Goal: Transaction & Acquisition: Purchase product/service

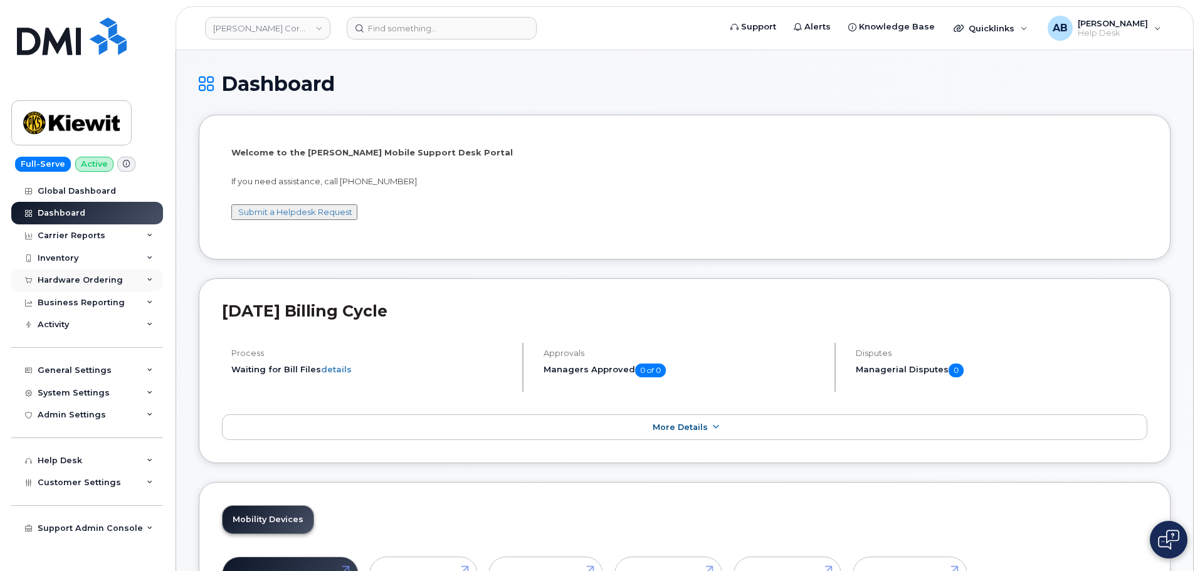
click at [107, 276] on div "Hardware Ordering" at bounding box center [80, 280] width 85 height 10
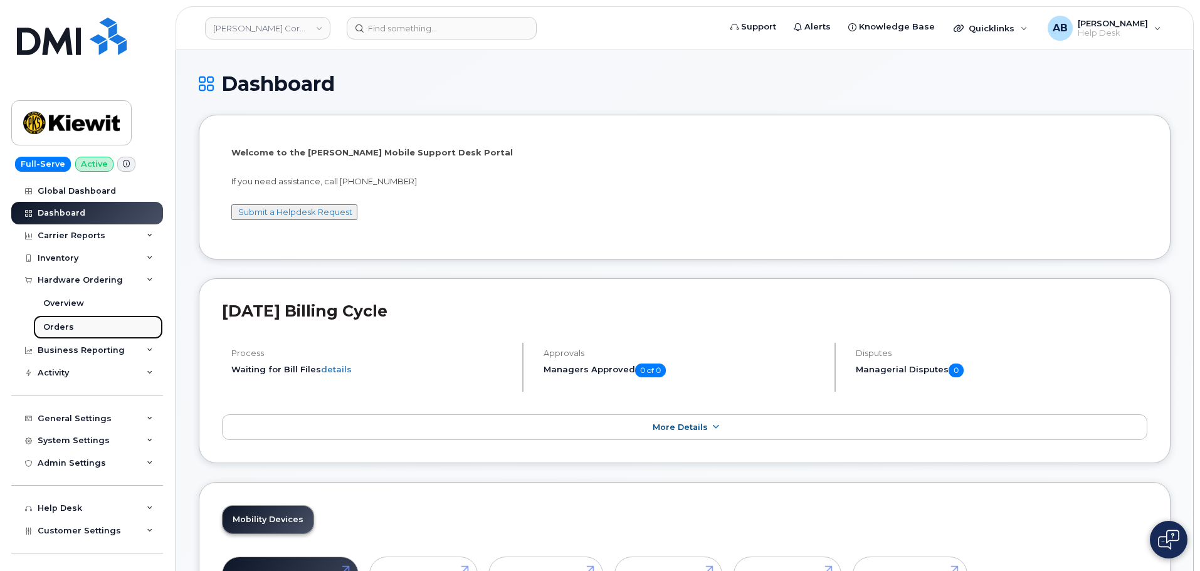
click at [100, 323] on link "Orders" at bounding box center [98, 327] width 130 height 24
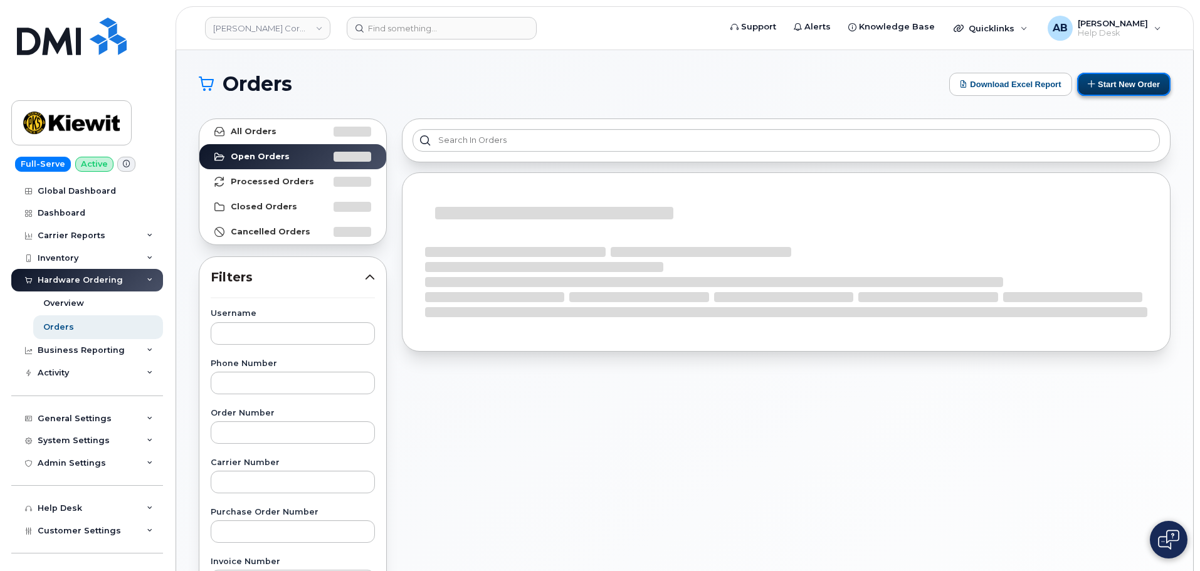
click at [1126, 87] on button "Start New Order" at bounding box center [1123, 84] width 93 height 23
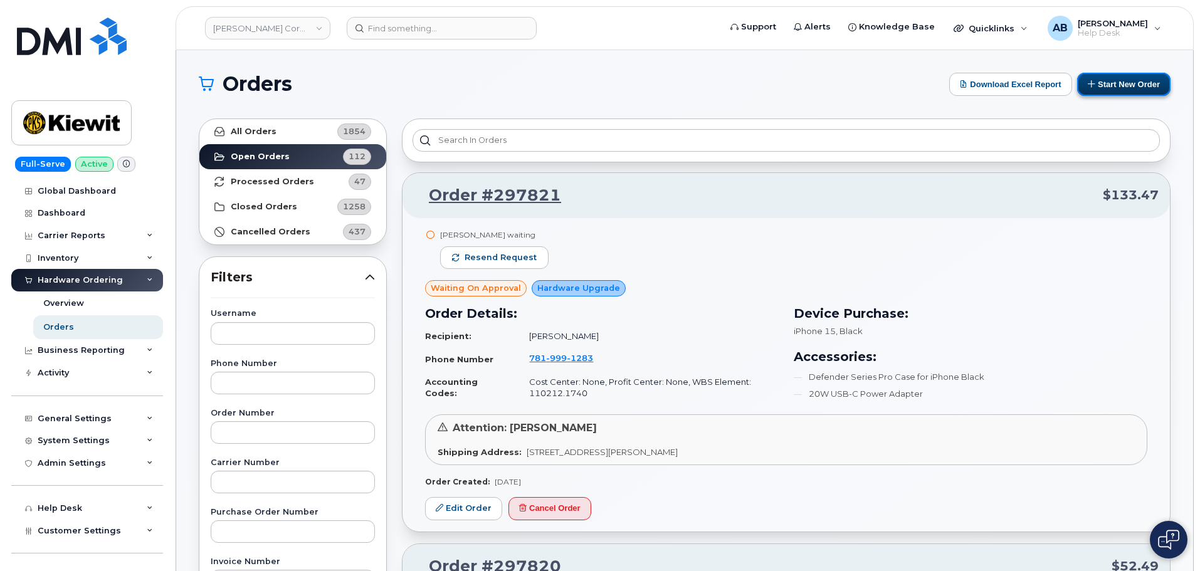
click at [1112, 89] on button "Start New Order" at bounding box center [1123, 84] width 93 height 23
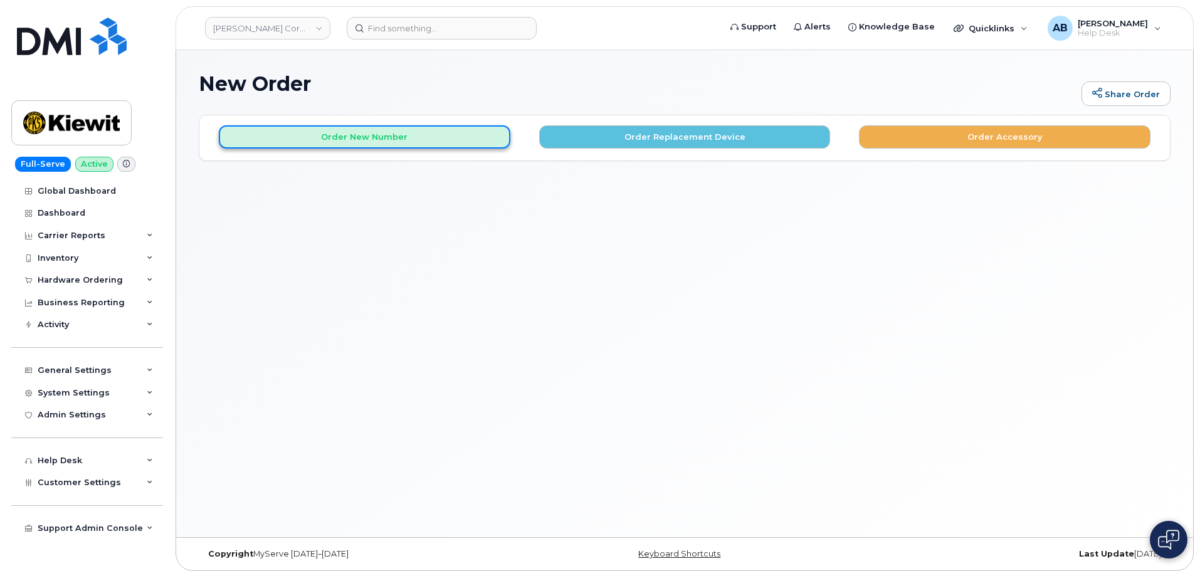
click at [459, 135] on button "Order New Number" at bounding box center [364, 136] width 291 height 23
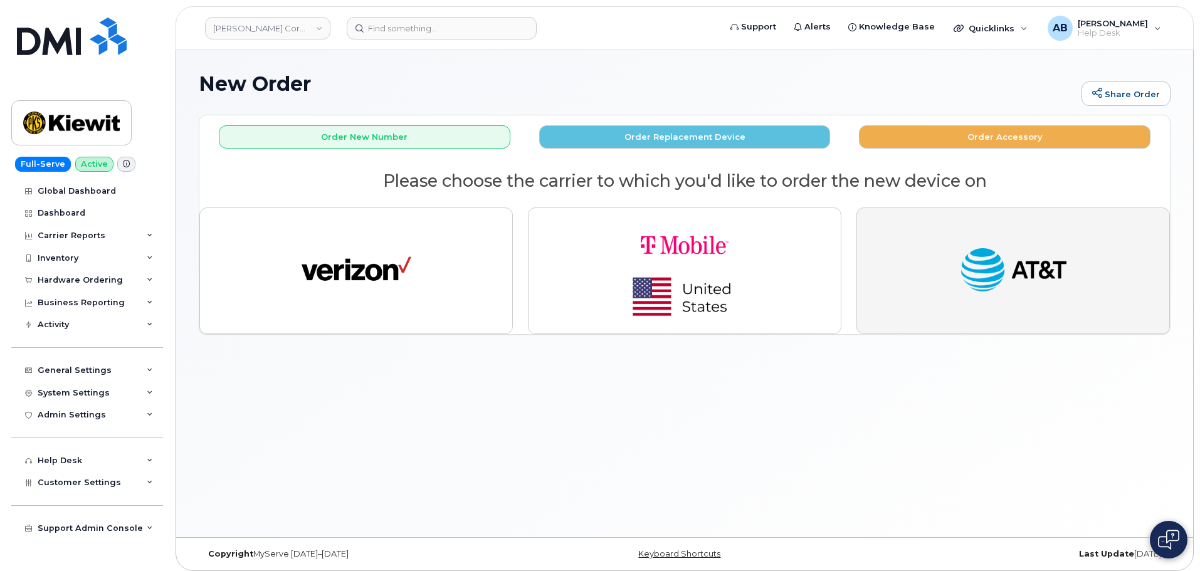
click at [972, 286] on img "button" at bounding box center [1013, 271] width 110 height 56
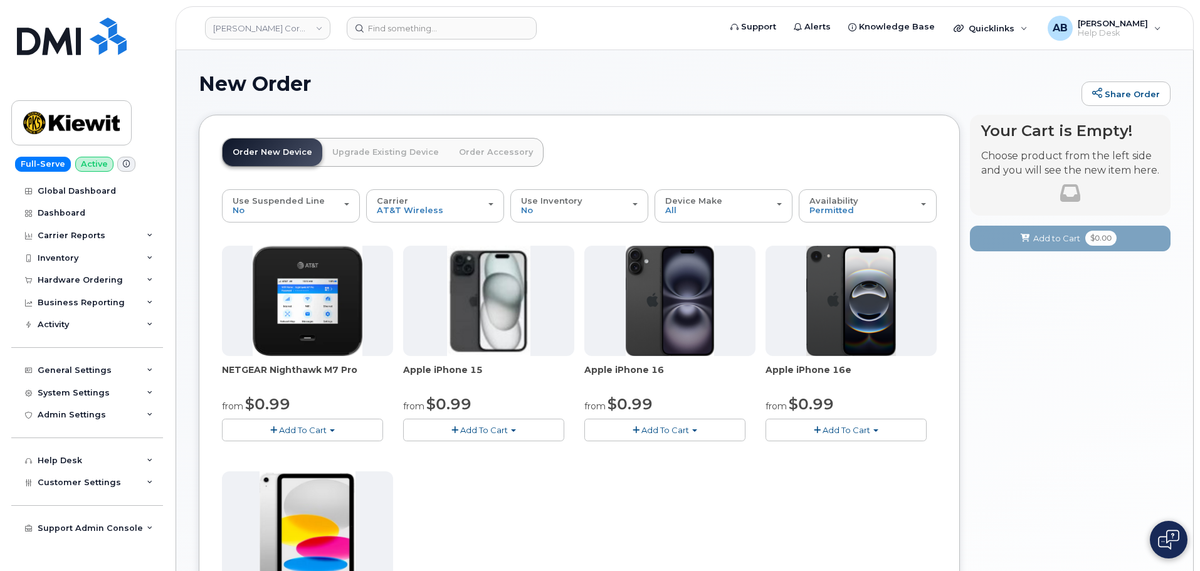
click at [687, 424] on button "Add To Cart" at bounding box center [664, 430] width 161 height 22
click at [681, 448] on link "$0.99 - 2 Year Activation (128GB)" at bounding box center [668, 454] width 162 height 16
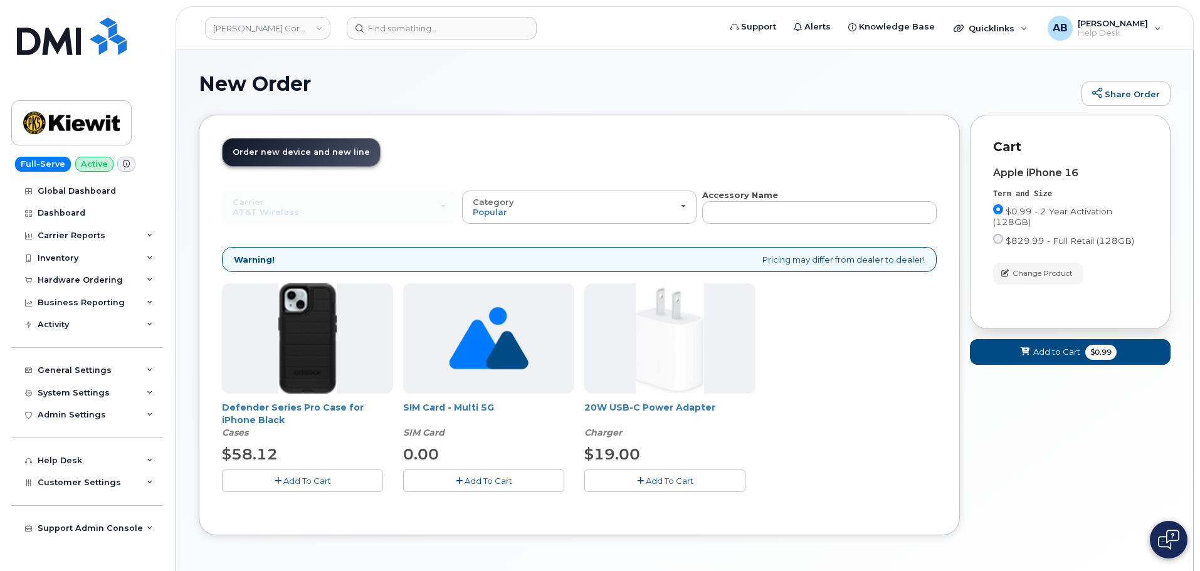
click at [336, 478] on button "Add To Cart" at bounding box center [302, 480] width 161 height 22
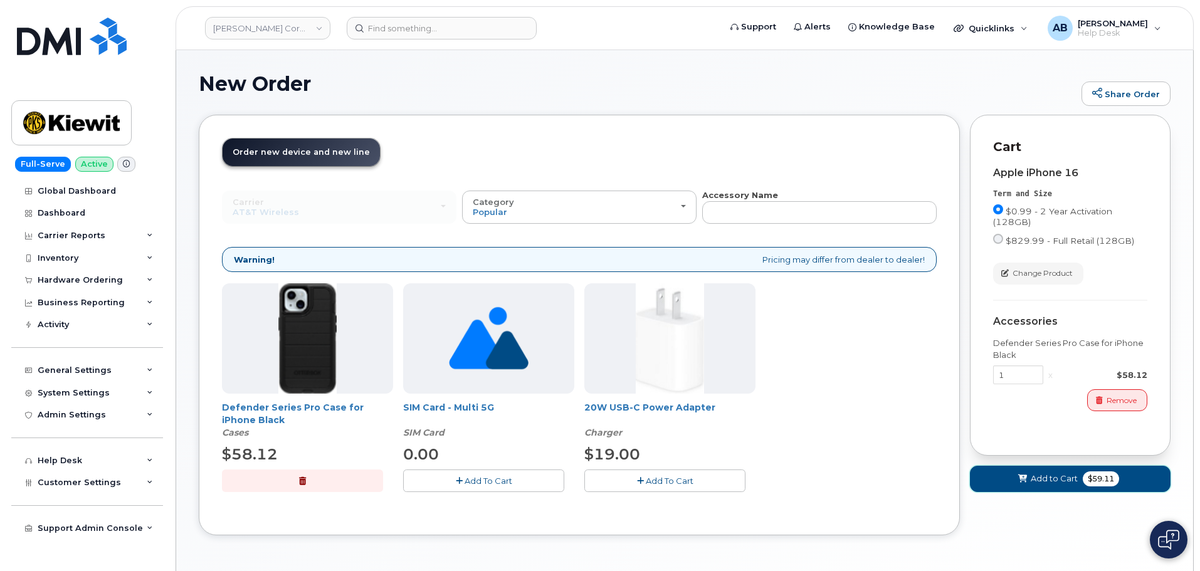
click at [1017, 474] on span at bounding box center [1023, 479] width 12 height 12
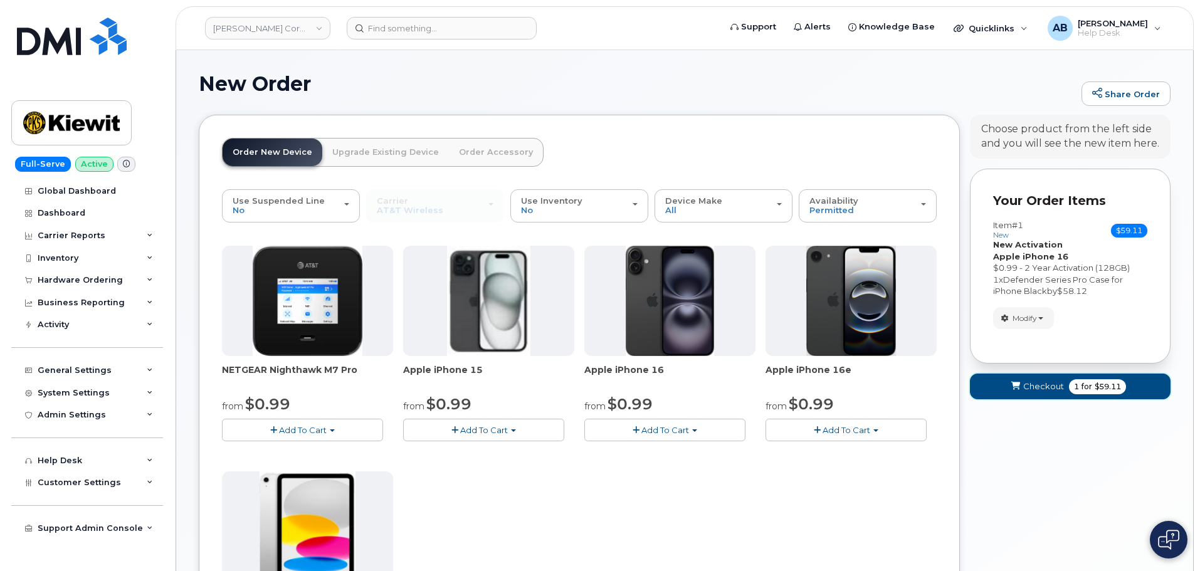
click at [1045, 381] on span "Checkout" at bounding box center [1043, 386] width 41 height 12
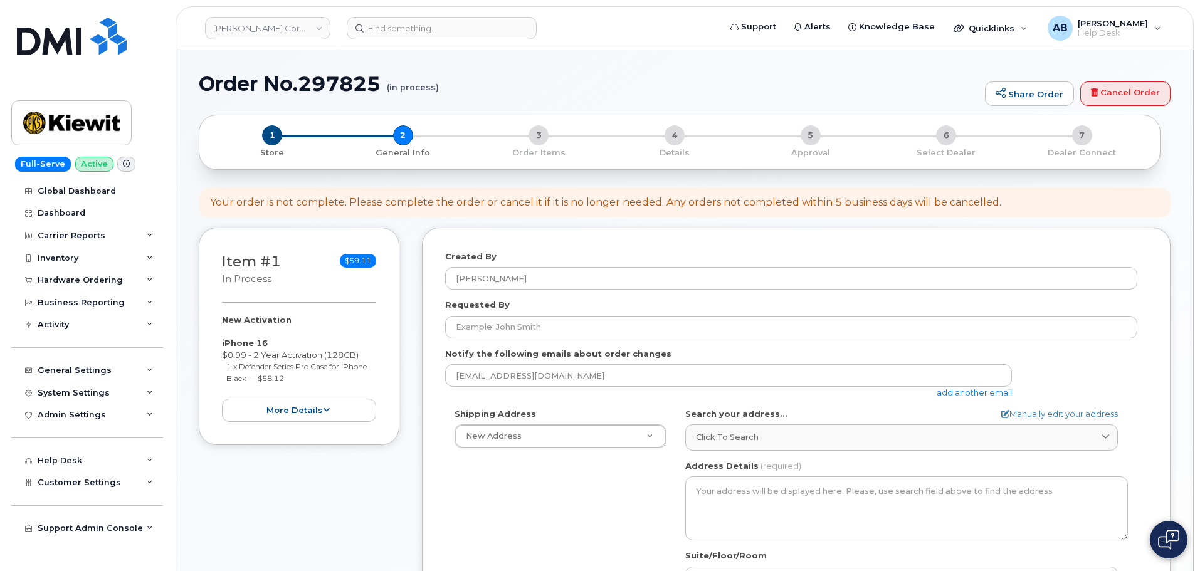
select select
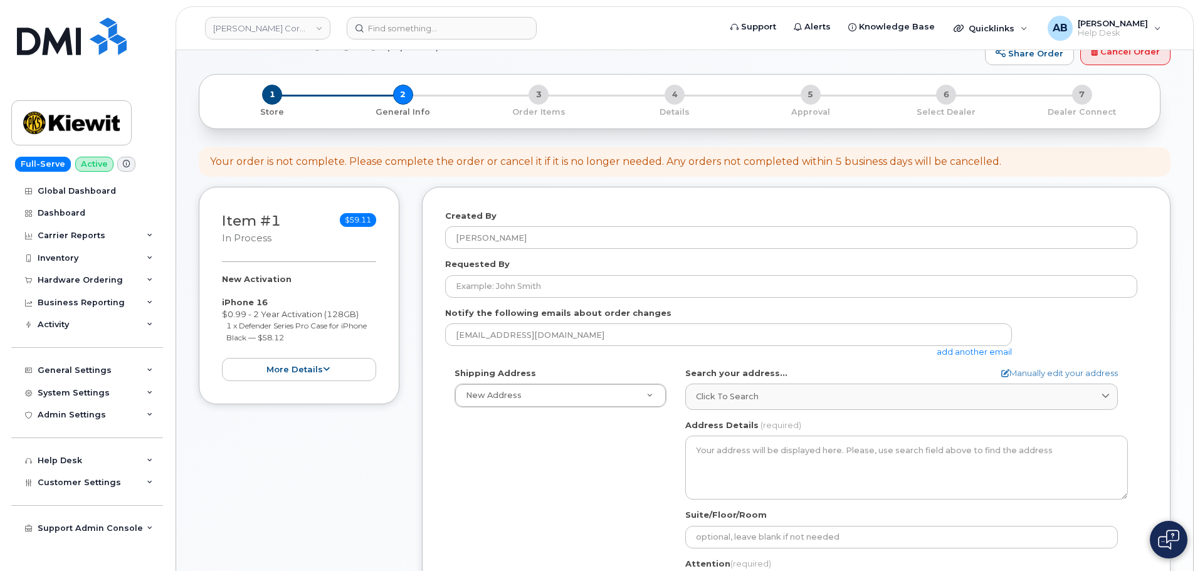
scroll to position [125, 0]
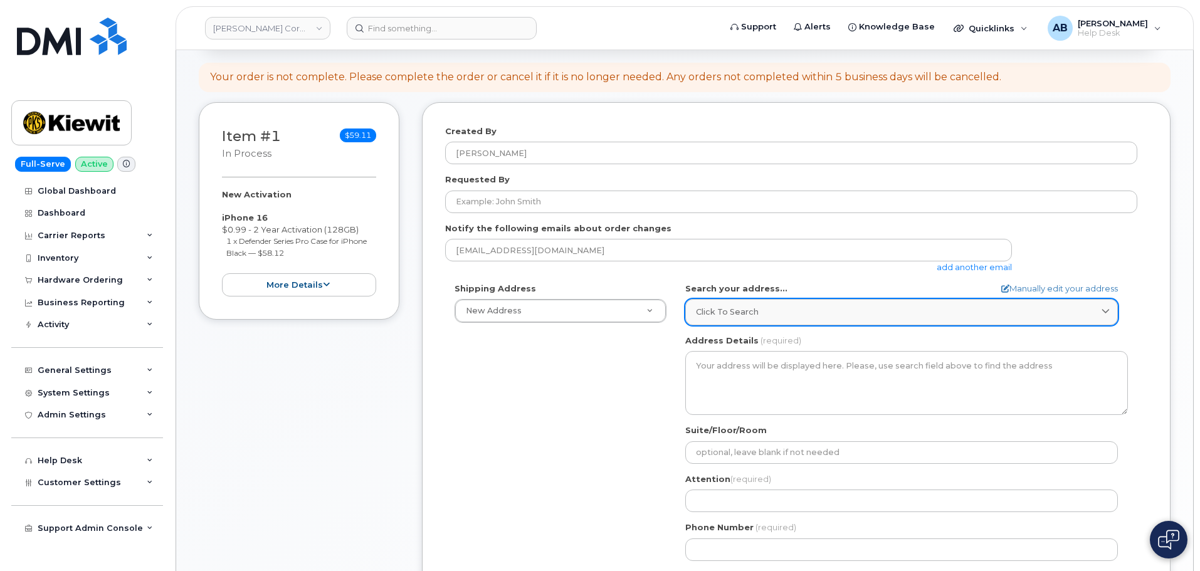
click at [798, 318] on div "Click to search" at bounding box center [901, 312] width 411 height 12
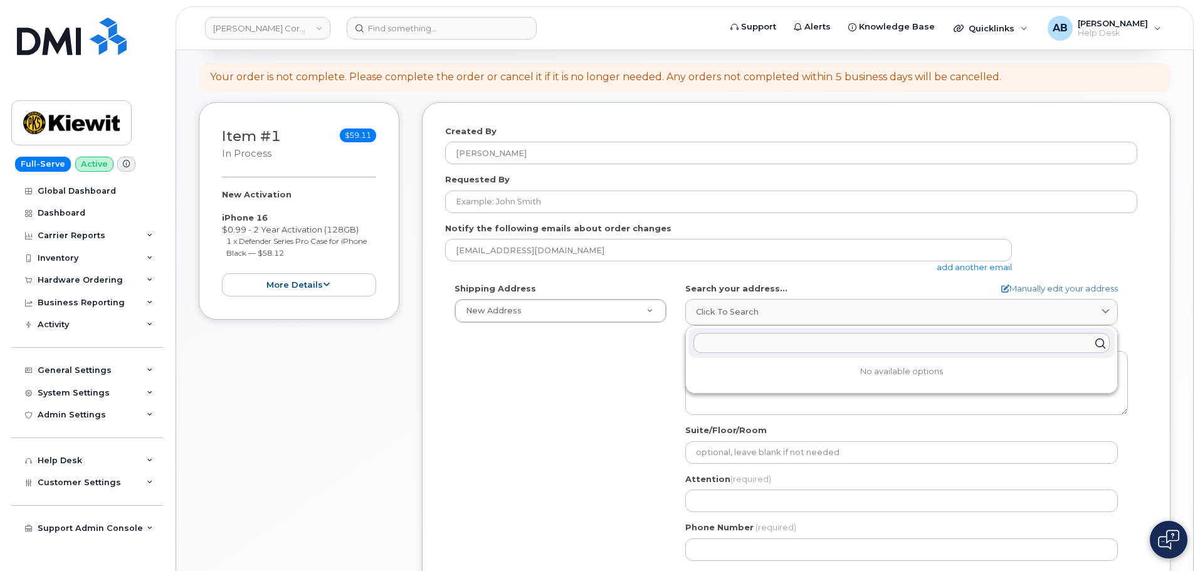
click at [601, 389] on div "Shipping Address New Address New Address 4518 S 133rd St 3838 W Marginal Way SW…" at bounding box center [791, 427] width 692 height 288
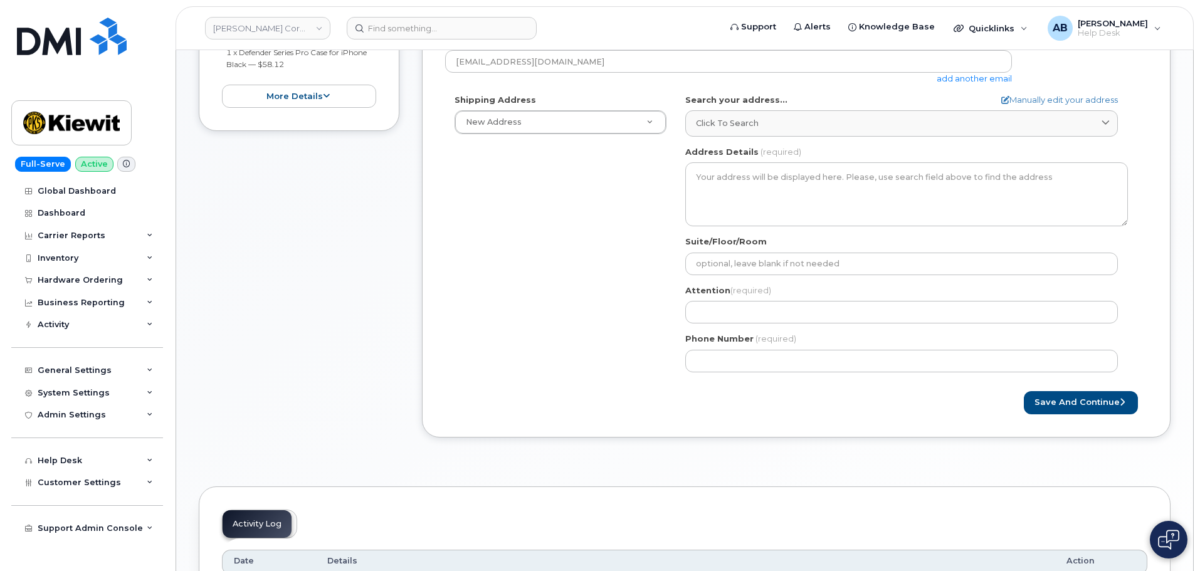
scroll to position [313, 0]
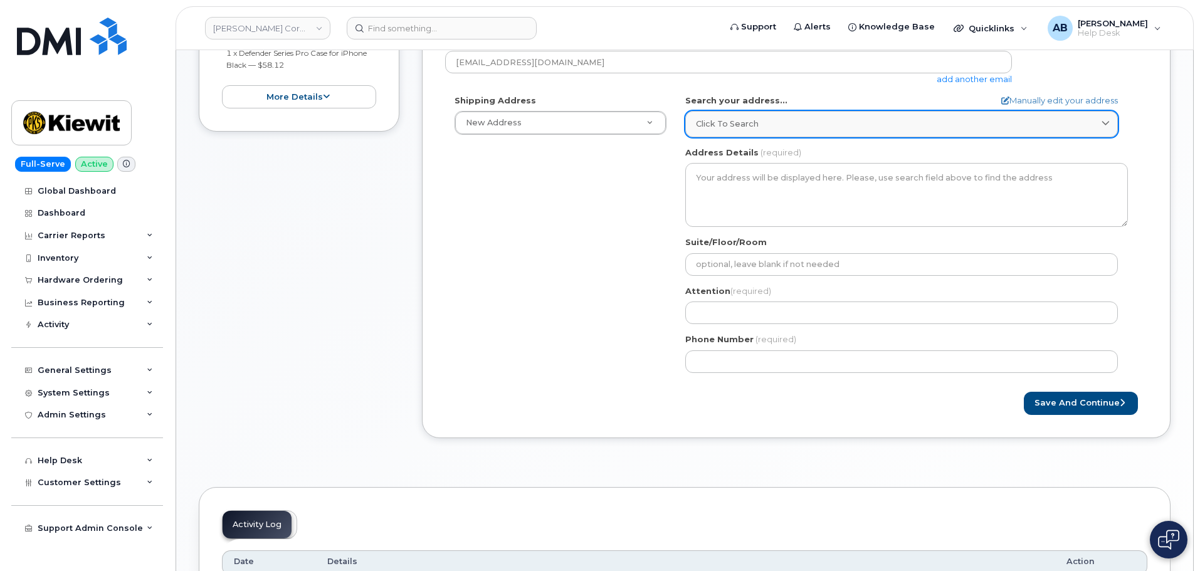
click at [742, 127] on span "Click to search" at bounding box center [727, 124] width 63 height 12
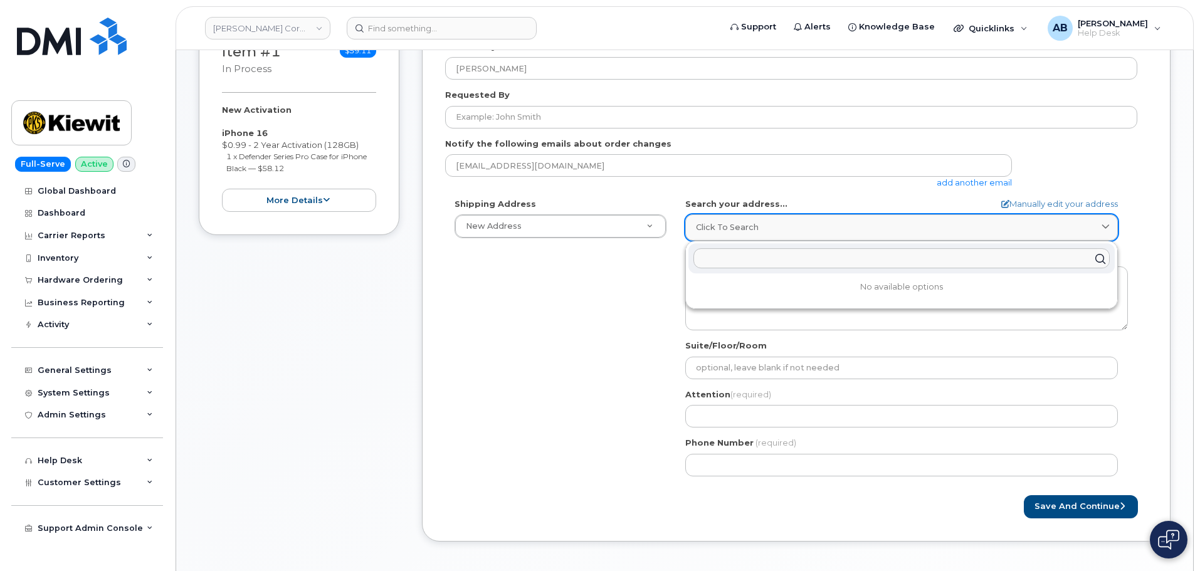
scroll to position [188, 0]
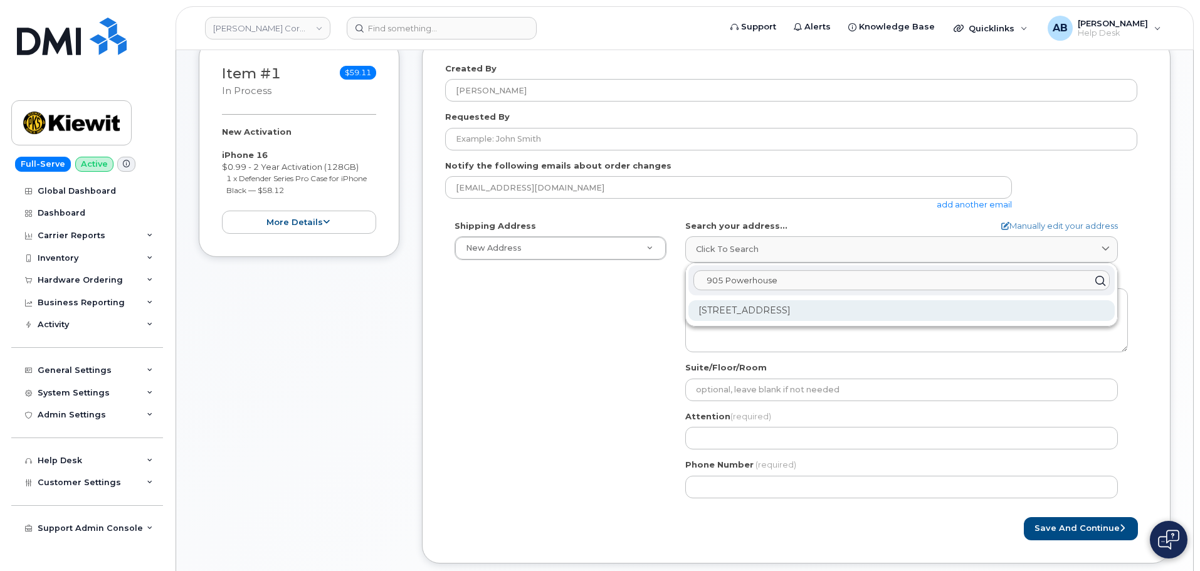
type input "905 Powerhouse"
click at [774, 311] on div "905 Power House Rd Orange TX 77630-1049" at bounding box center [901, 310] width 426 height 21
select select
type textarea "905 Power House Rd ORANGE TX 77630-1049 UNITED STATES"
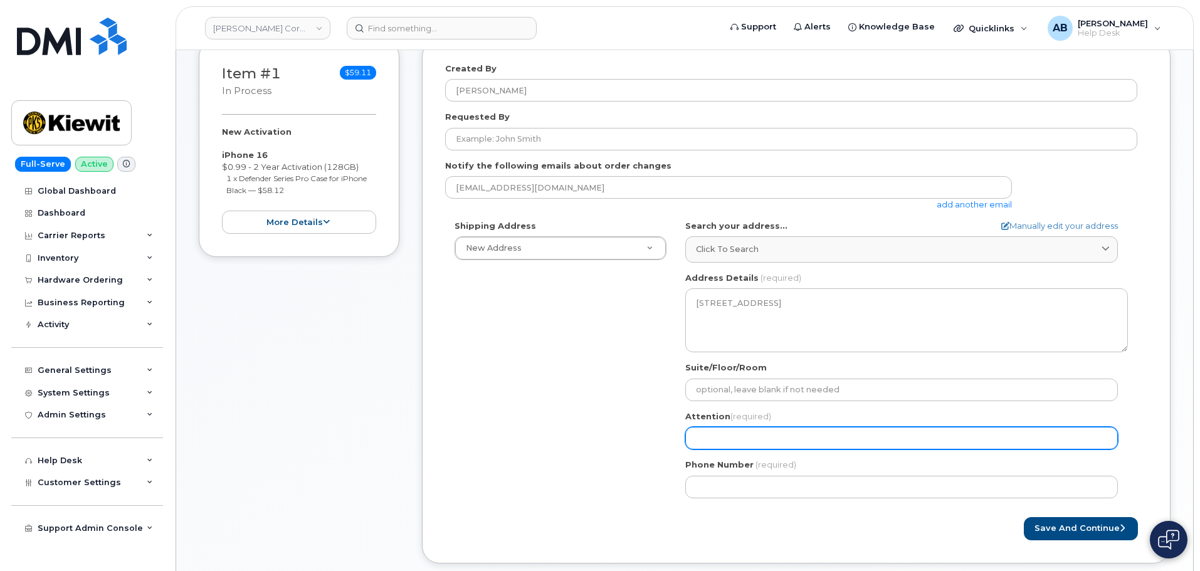
click at [747, 438] on input "Attention (required)" at bounding box center [901, 438] width 432 height 23
select select
type input "C"
select select
type input "Co"
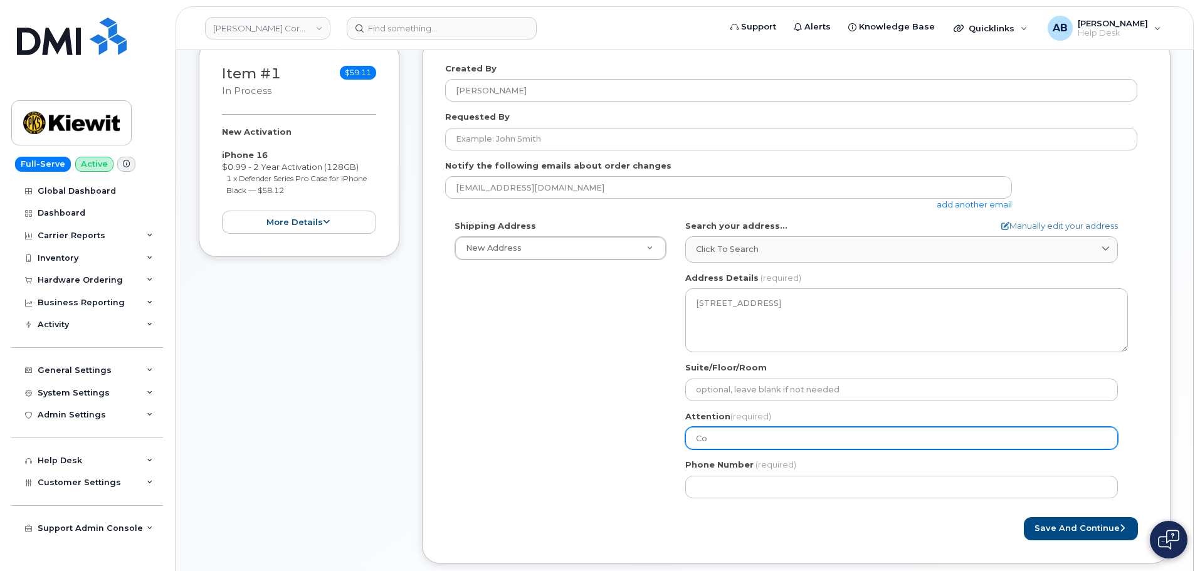
select select
type input "Cod"
select select
type input "Cody"
select select
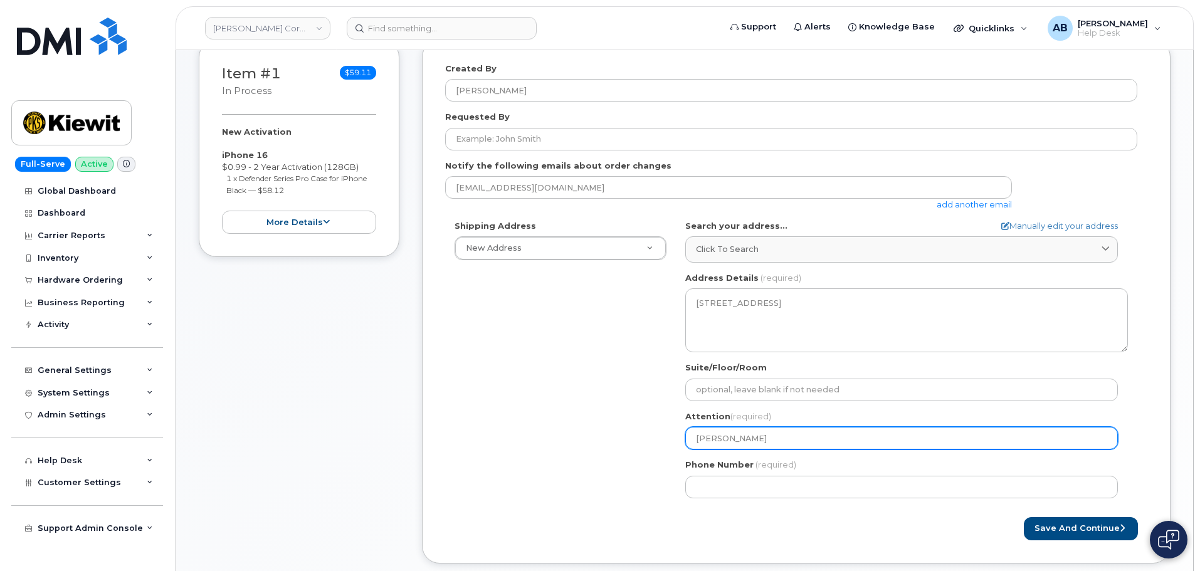
type input "Cody C"
select select
type input "Cody Ca"
select select
type input "Cody Car"
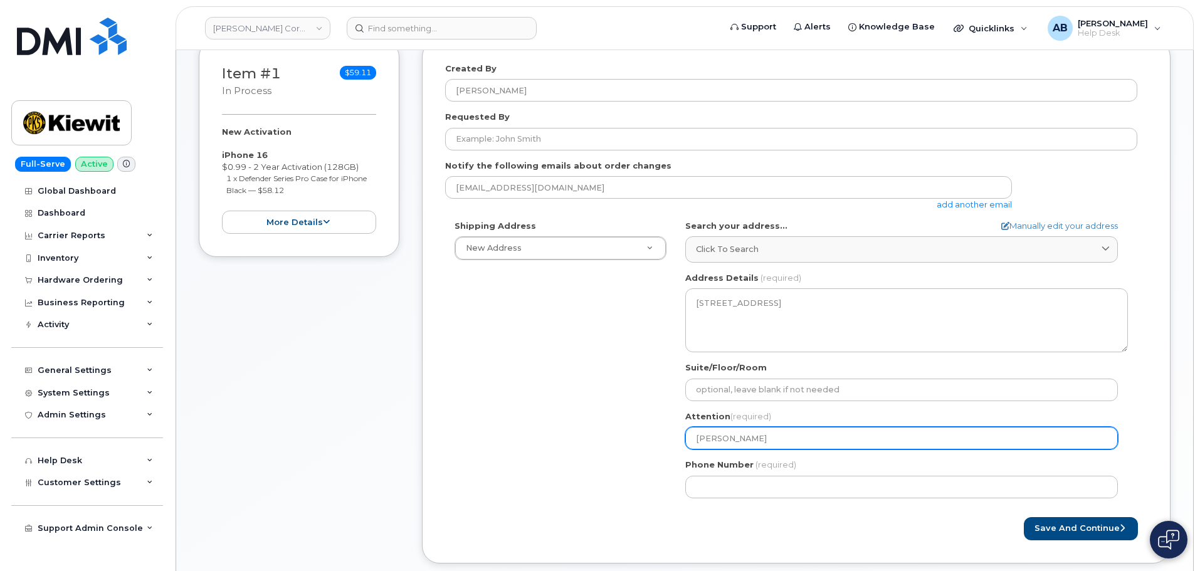
select select
type input "Cody Card"
select select
type input "Cody Cardn"
select select
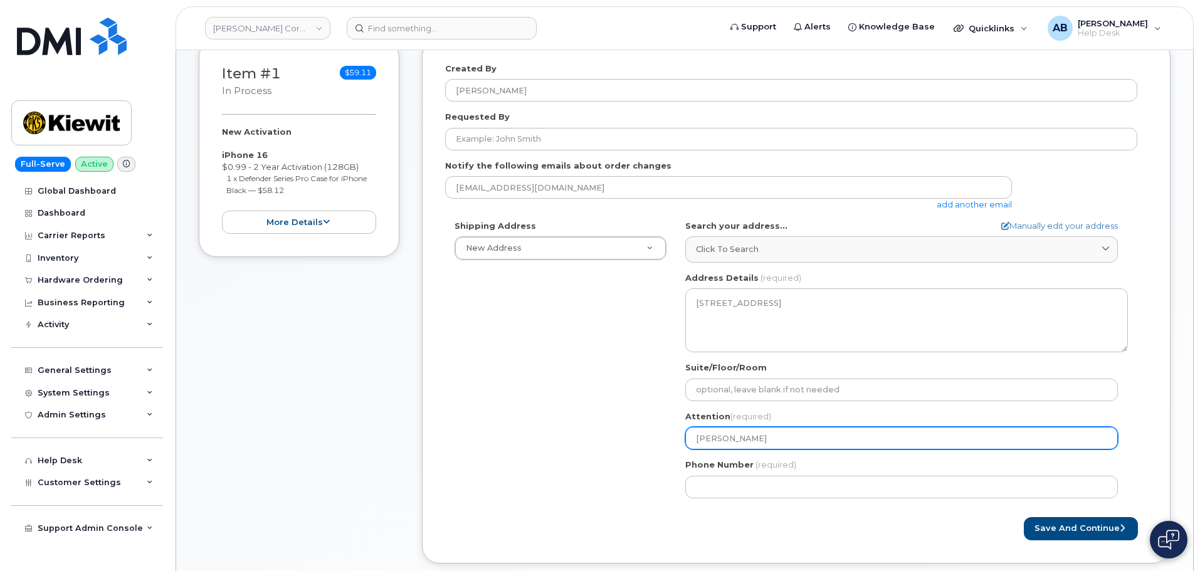
type input "Cody Cardne"
select select
type input "Cody Cardner"
select select
type input "Cody Cardne"
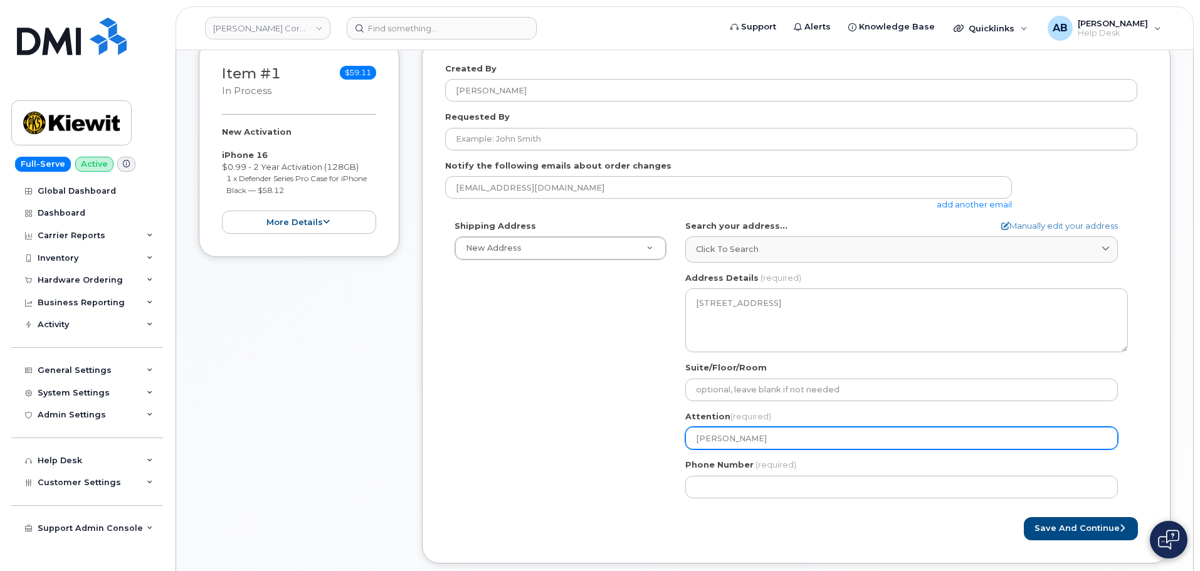
select select
type input "Cody Cardn"
select select
type input "Cody Card"
select select
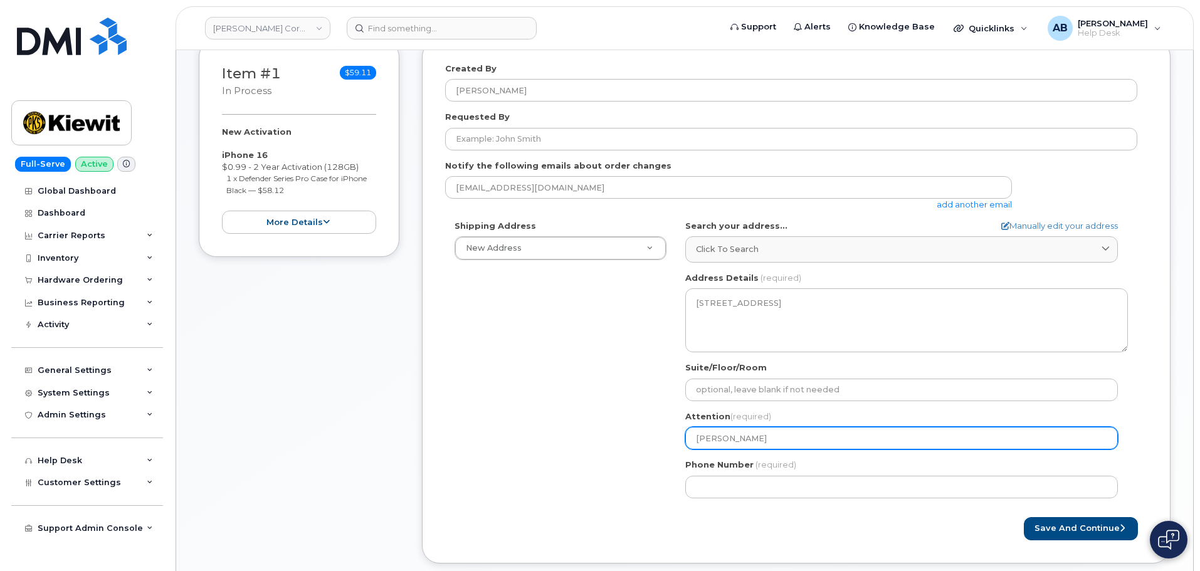
type input "Cody Carde"
select select
type input "Cody Carder"
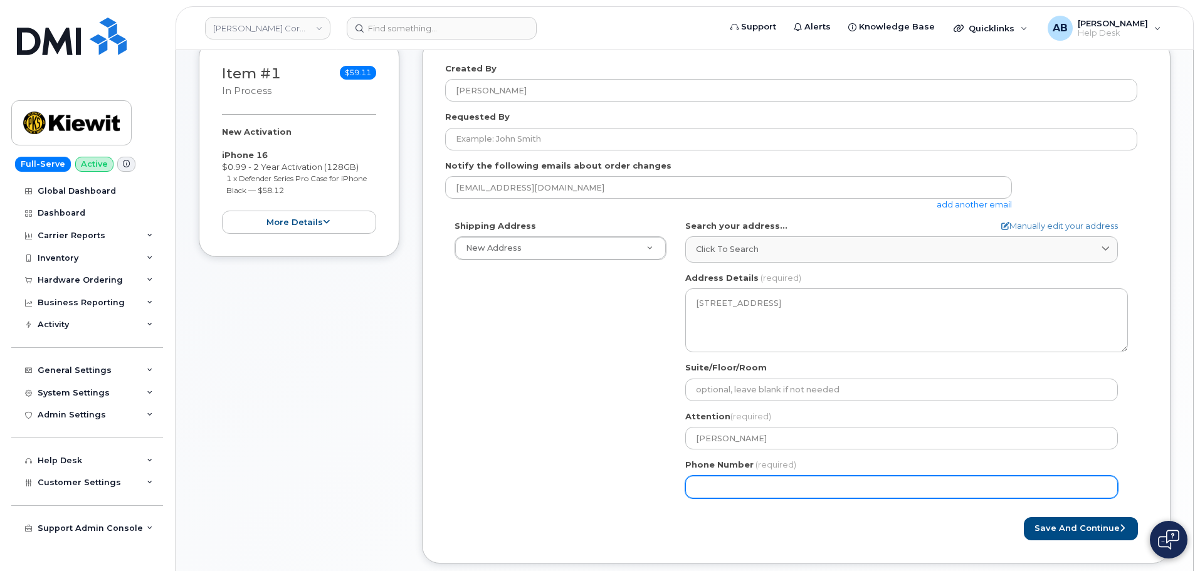
click at [783, 494] on input "Phone Number" at bounding box center [901, 487] width 432 height 23
click at [724, 489] on input "Phone Number" at bounding box center [901, 487] width 432 height 23
paste input "9363313187"
select select
type input "9363313187"
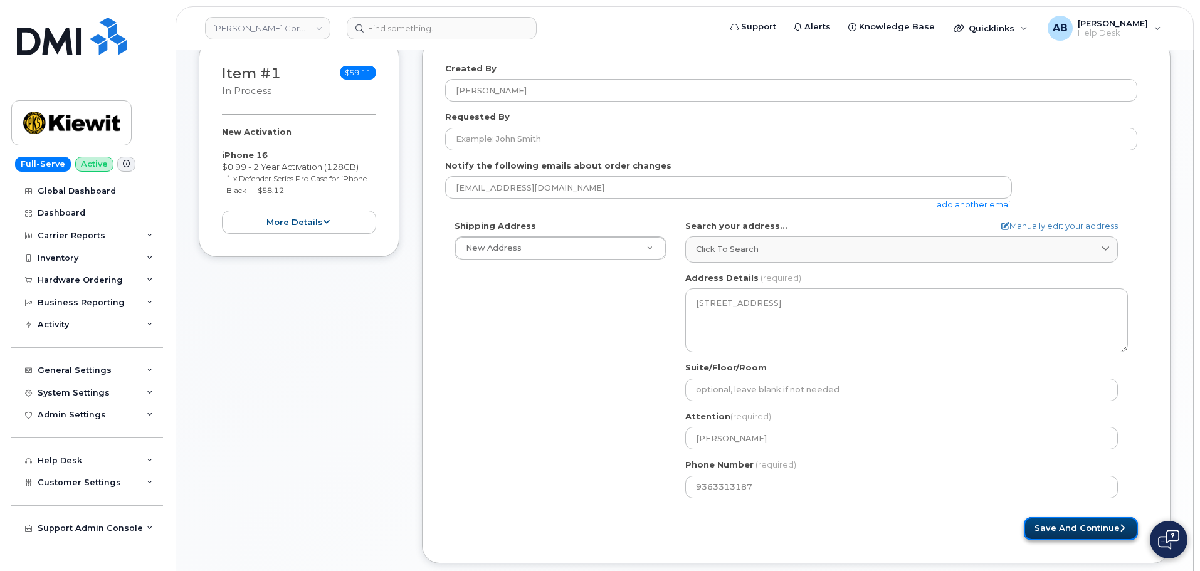
click at [1073, 531] on button "Save and Continue" at bounding box center [1080, 528] width 114 height 23
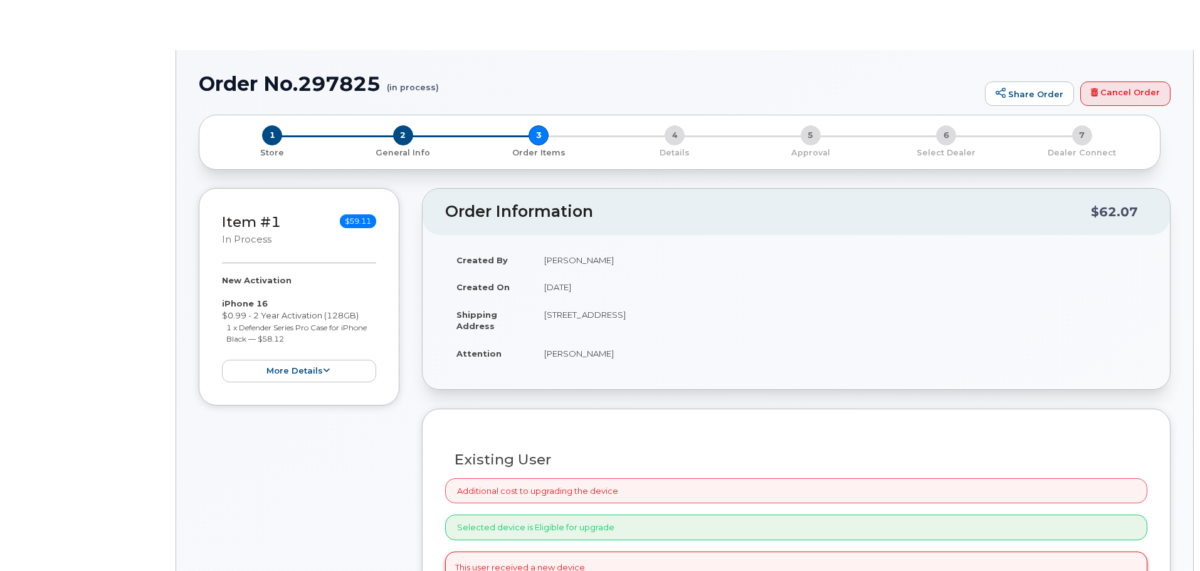
radio input "true"
select select
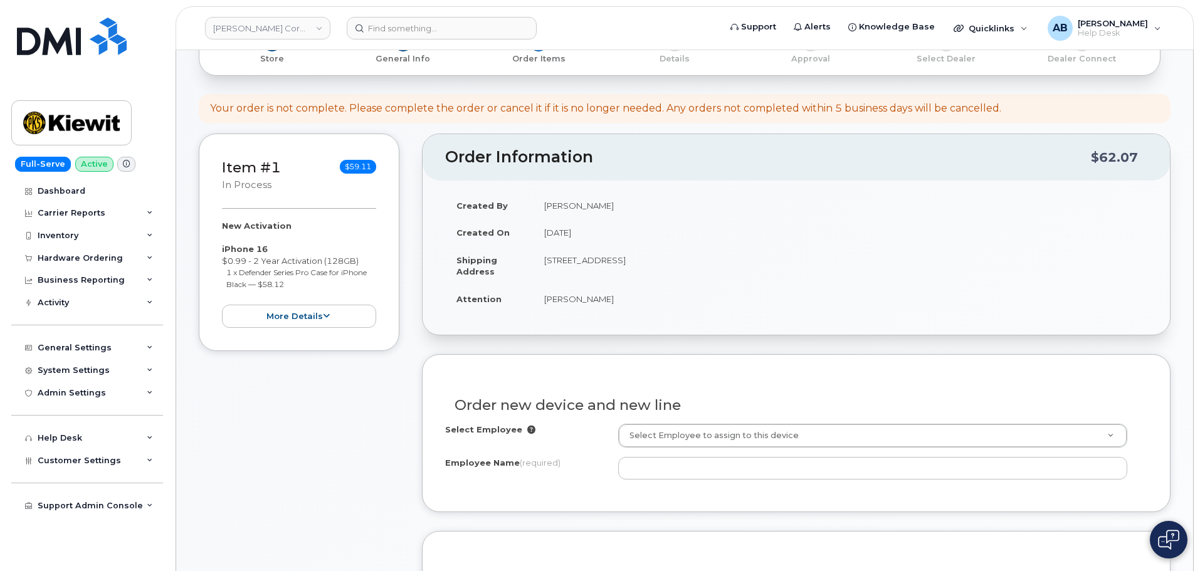
scroll to position [188, 0]
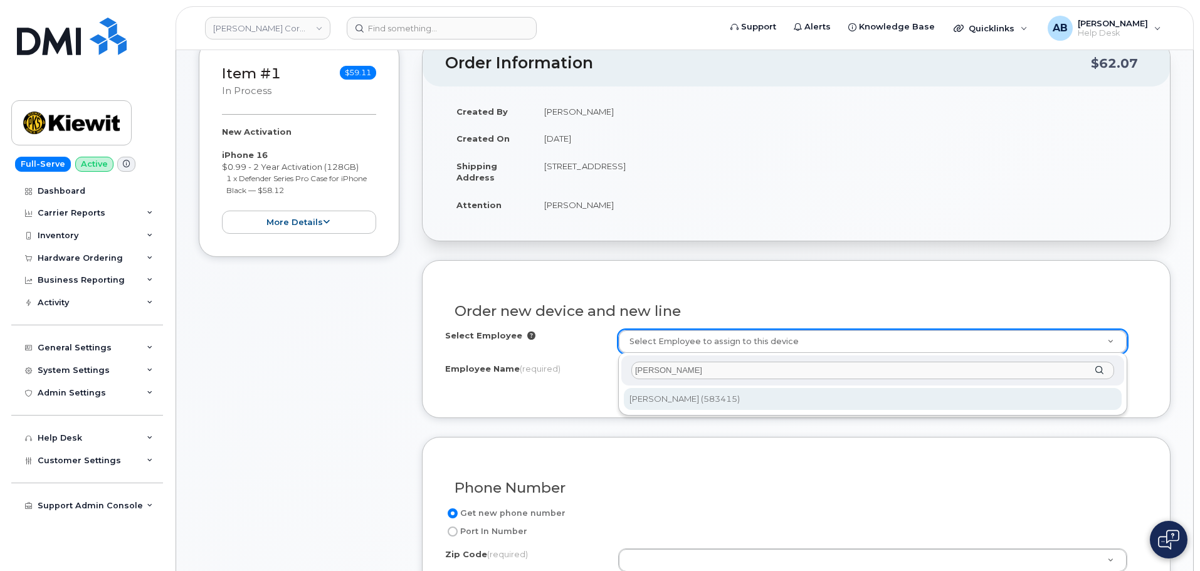
type input "Sergio Aguirre Jr"
type input "2991470"
type input "Sergio Aguirre jr"
type input "905 Powerhouse Rd"
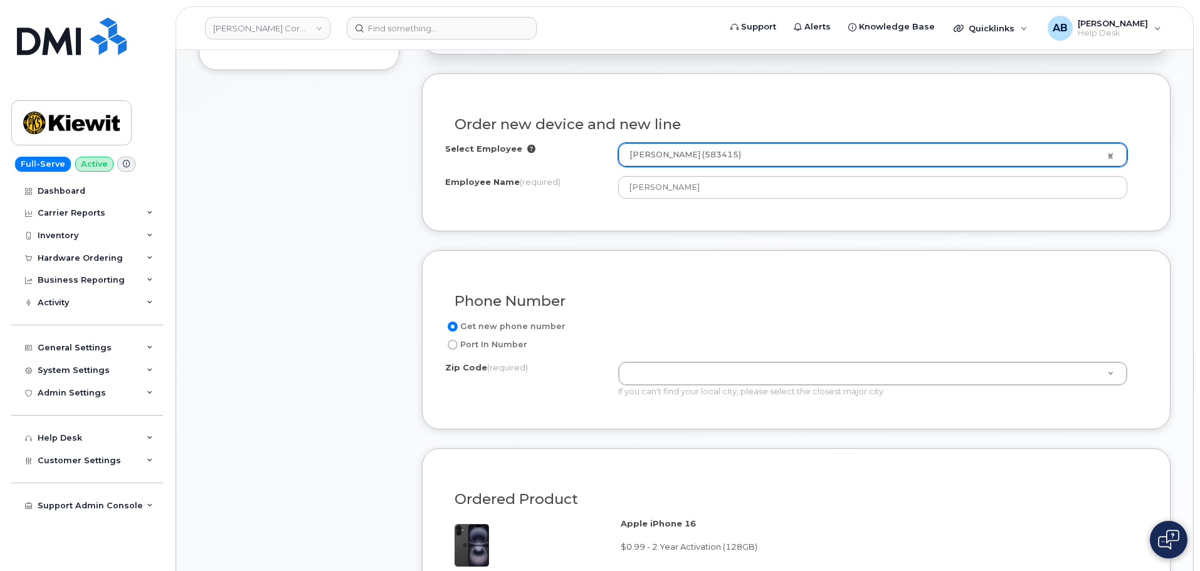
scroll to position [376, 0]
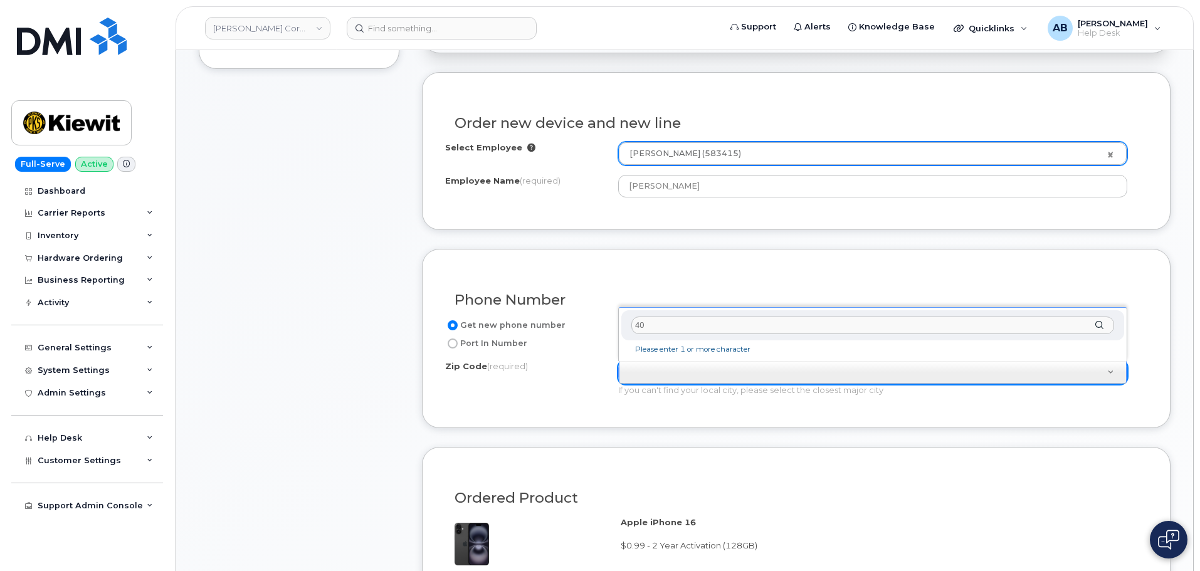
type input "4"
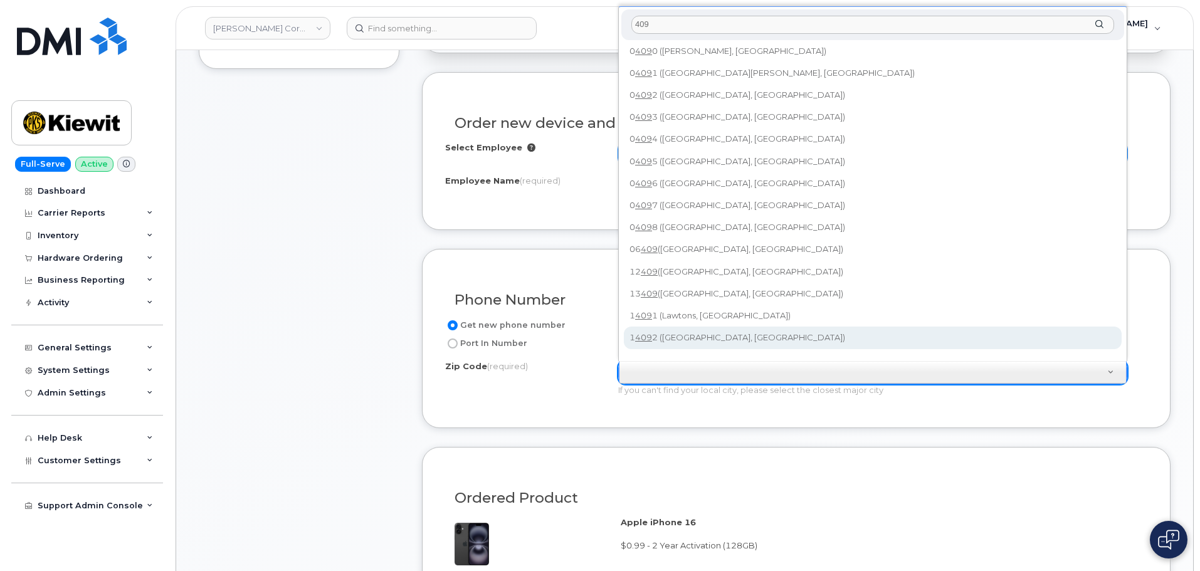
scroll to position [0, 0]
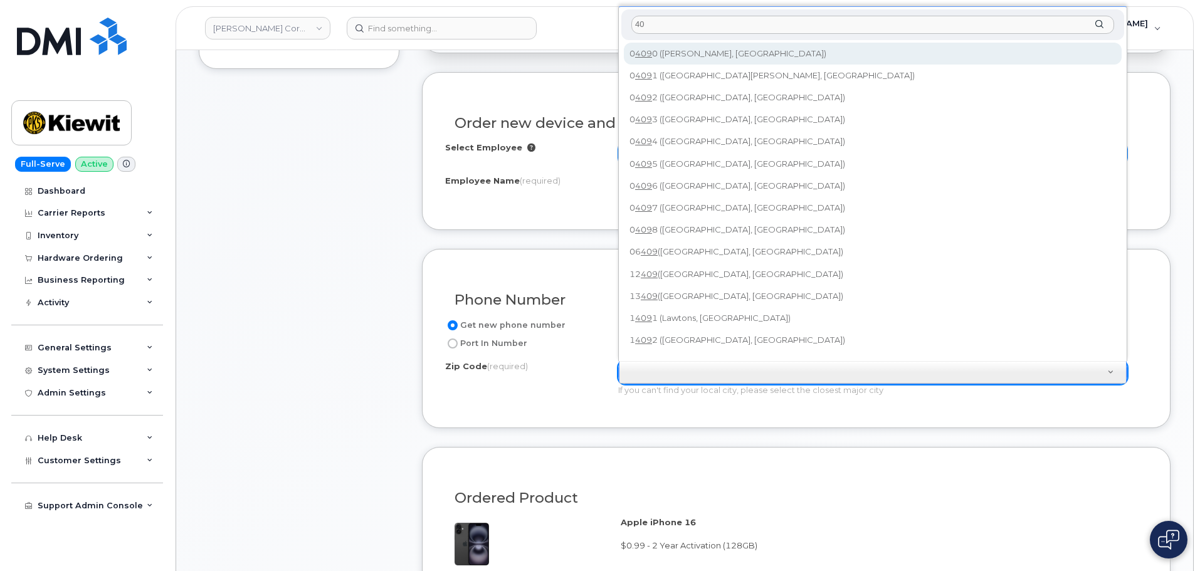
type input "4"
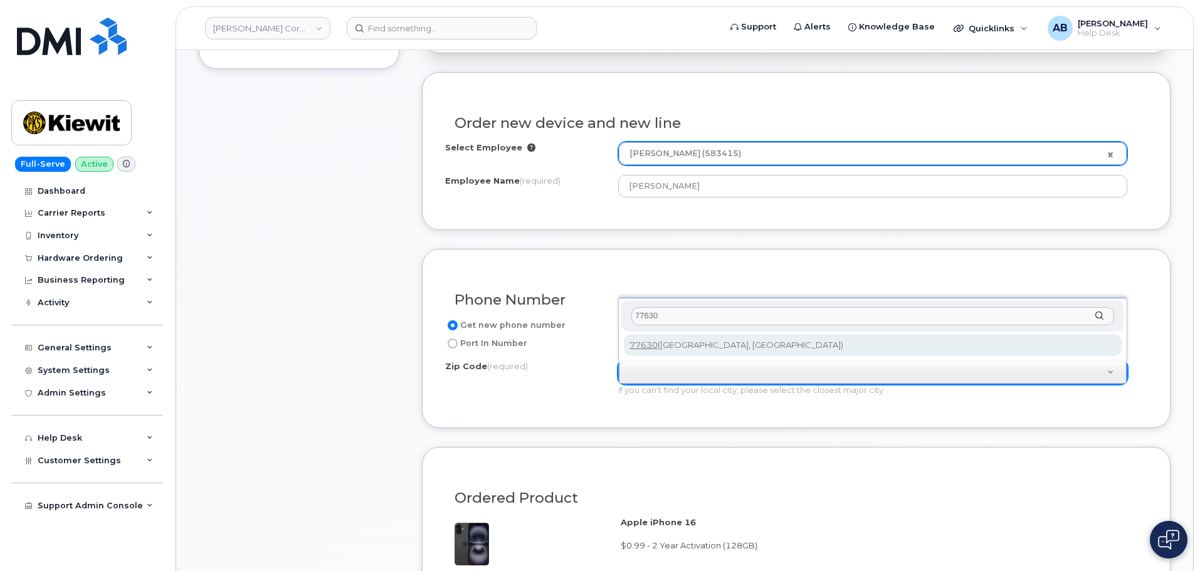
type input "77630"
type input "77630 (Orange, TX)"
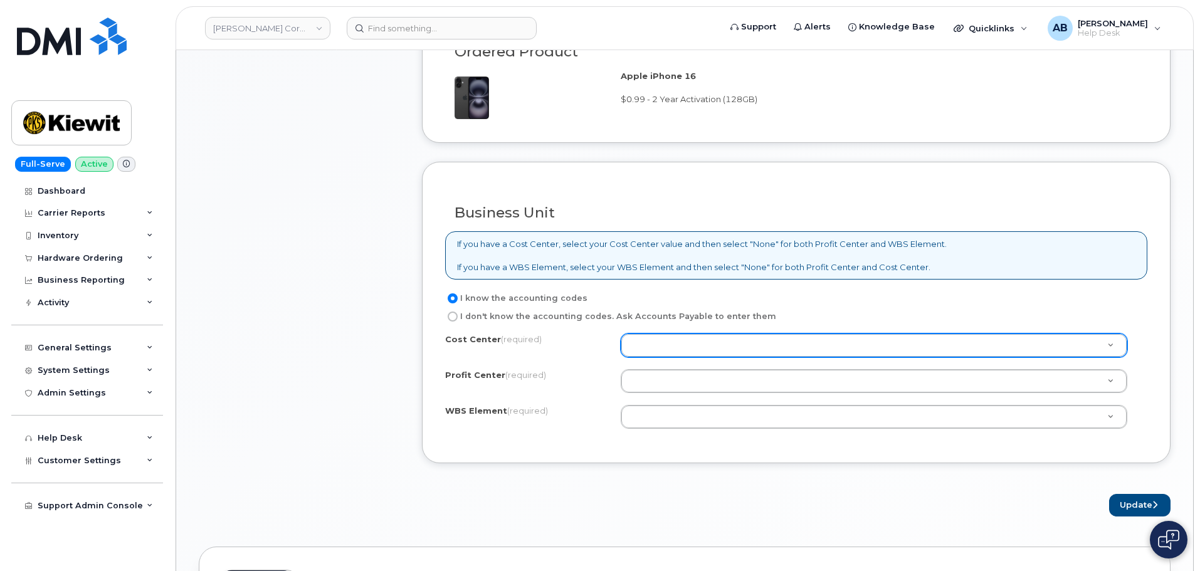
scroll to position [815, 0]
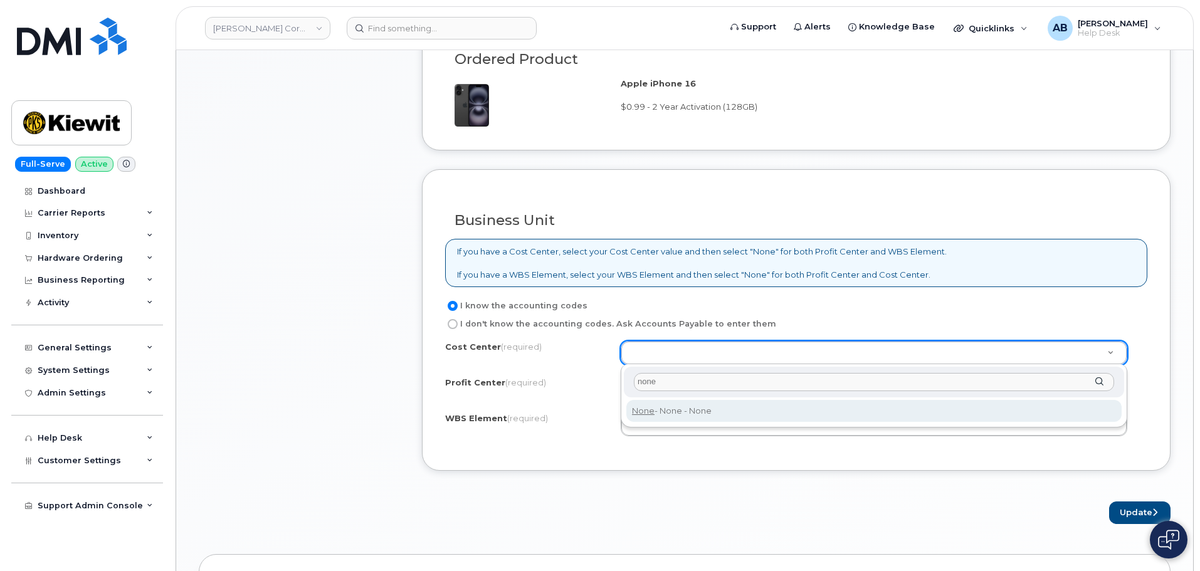
type input "none"
type input "None"
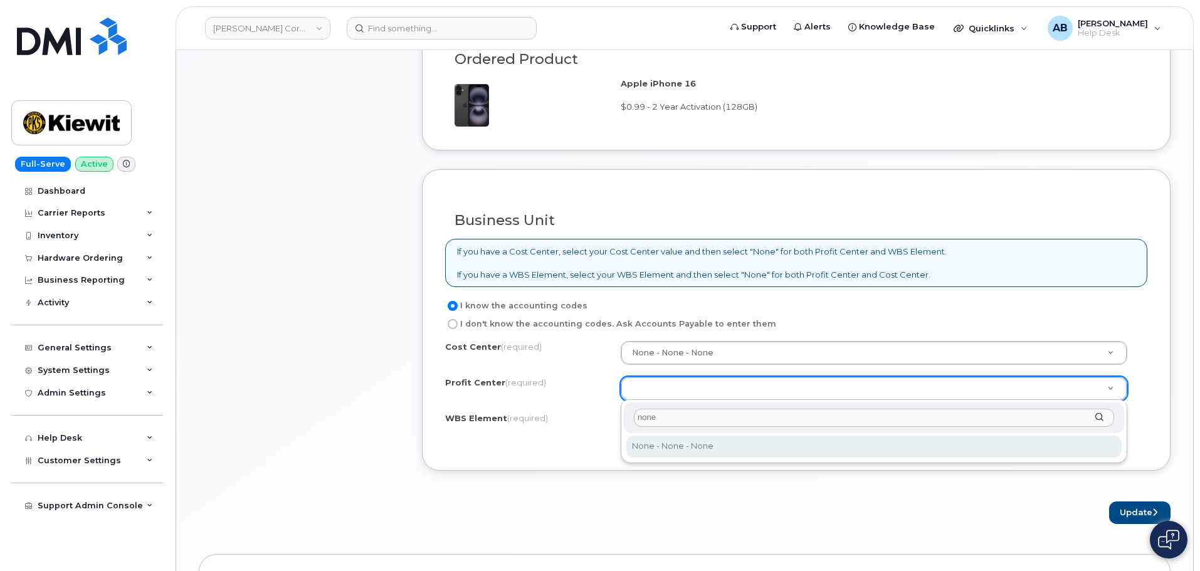
type input "none"
select select "None"
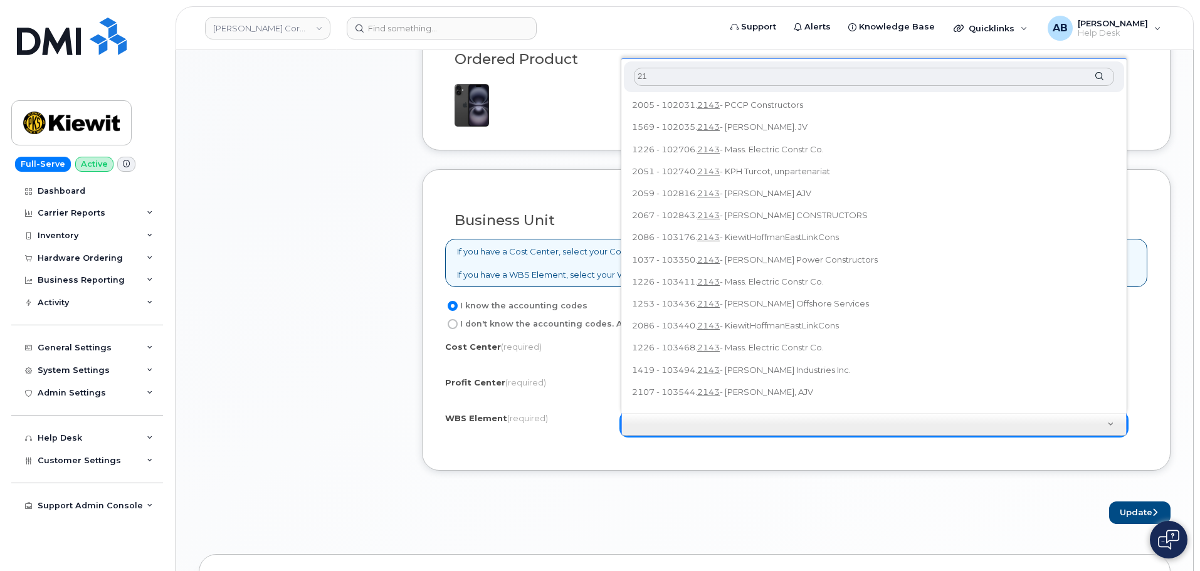
type input "2"
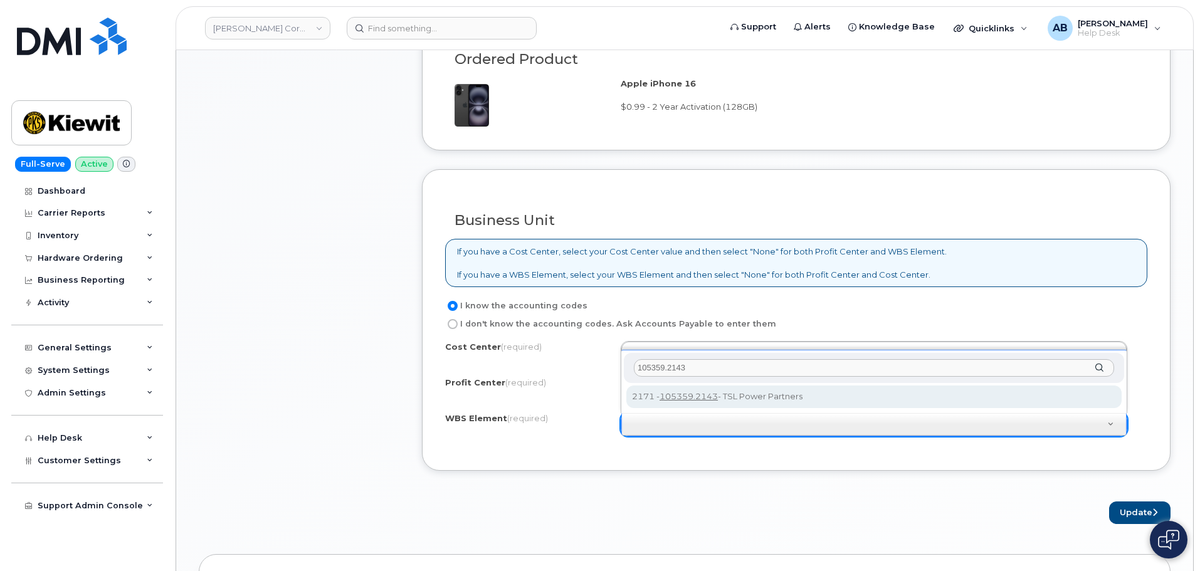
type input "105359.2143"
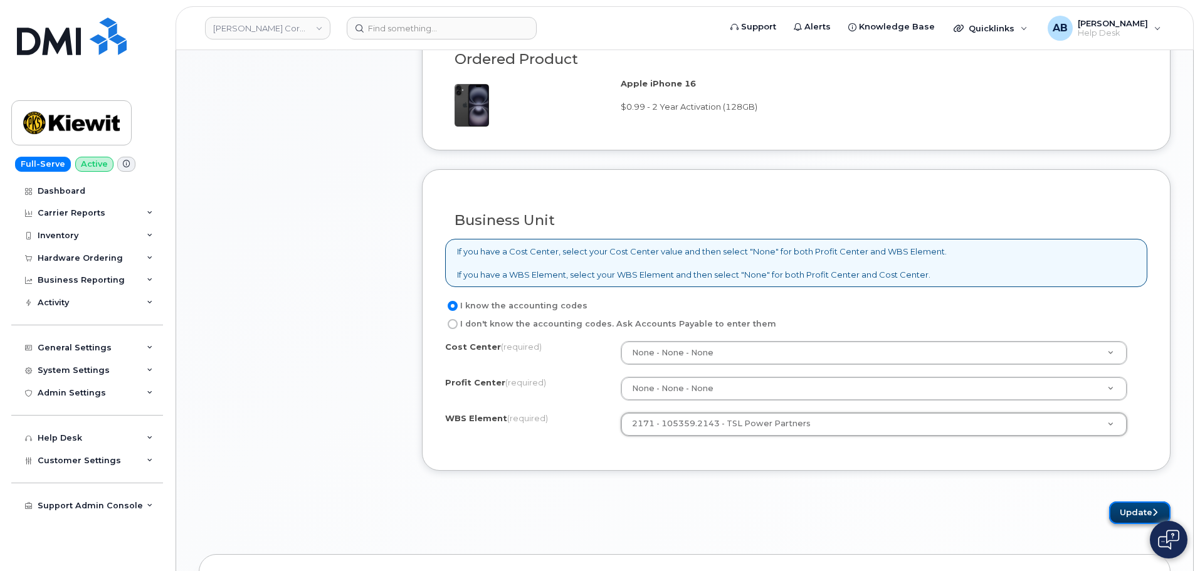
click at [1127, 512] on button "Update" at bounding box center [1139, 512] width 61 height 23
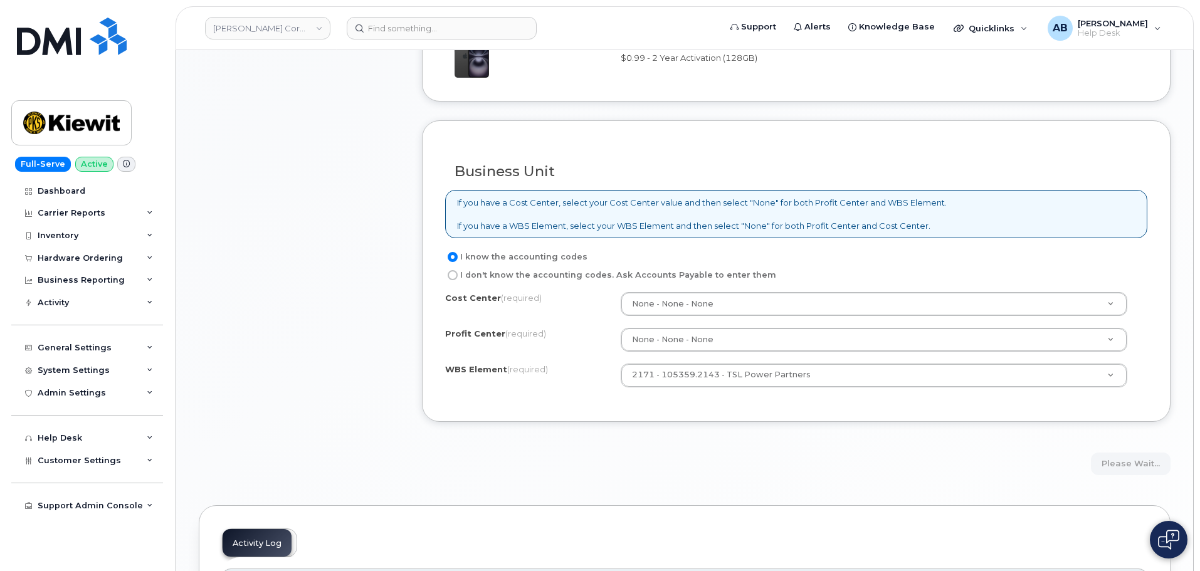
scroll to position [877, 0]
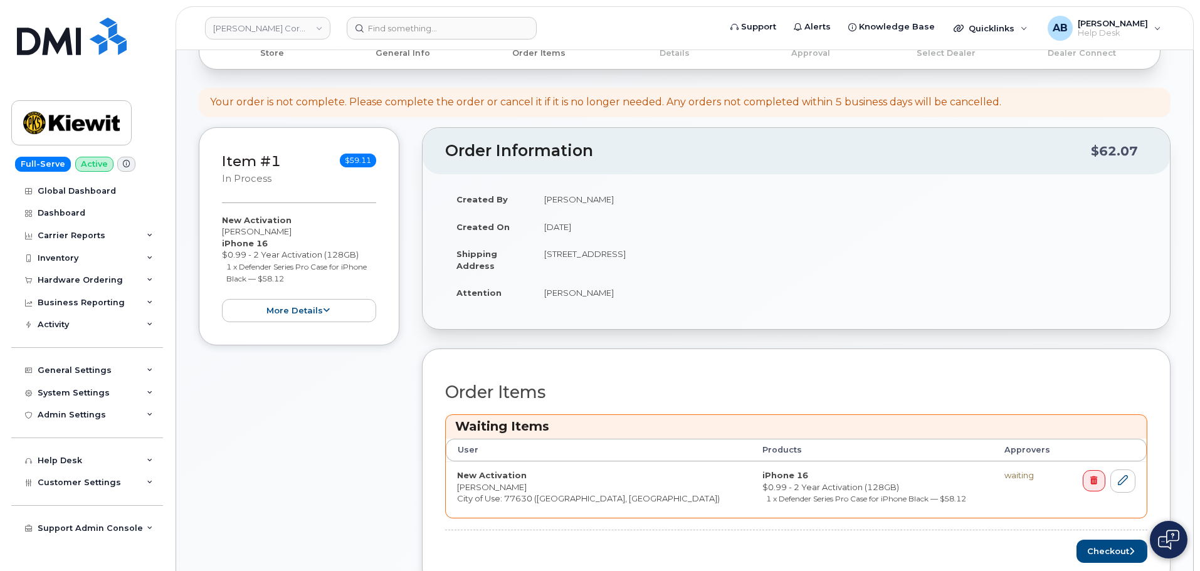
scroll to position [313, 0]
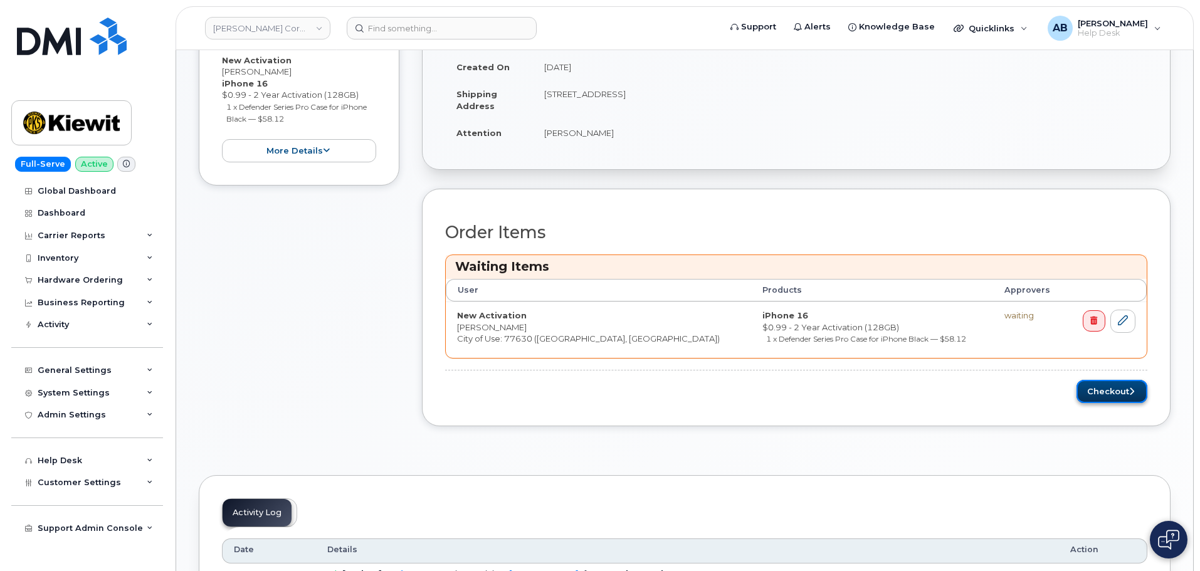
click at [1116, 399] on button "Checkout" at bounding box center [1111, 391] width 71 height 23
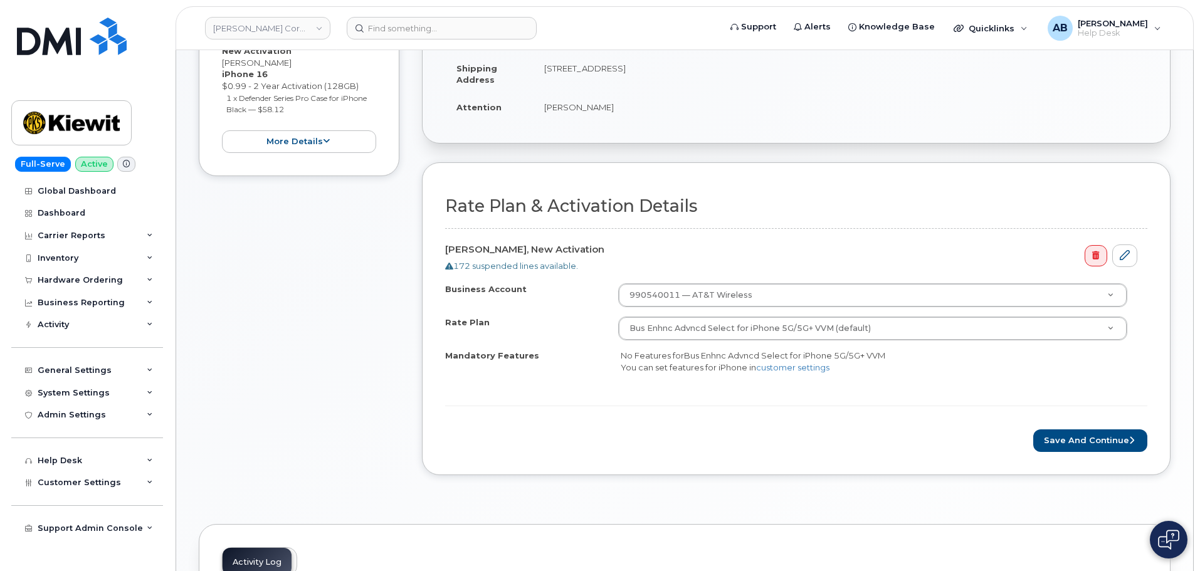
scroll to position [251, 0]
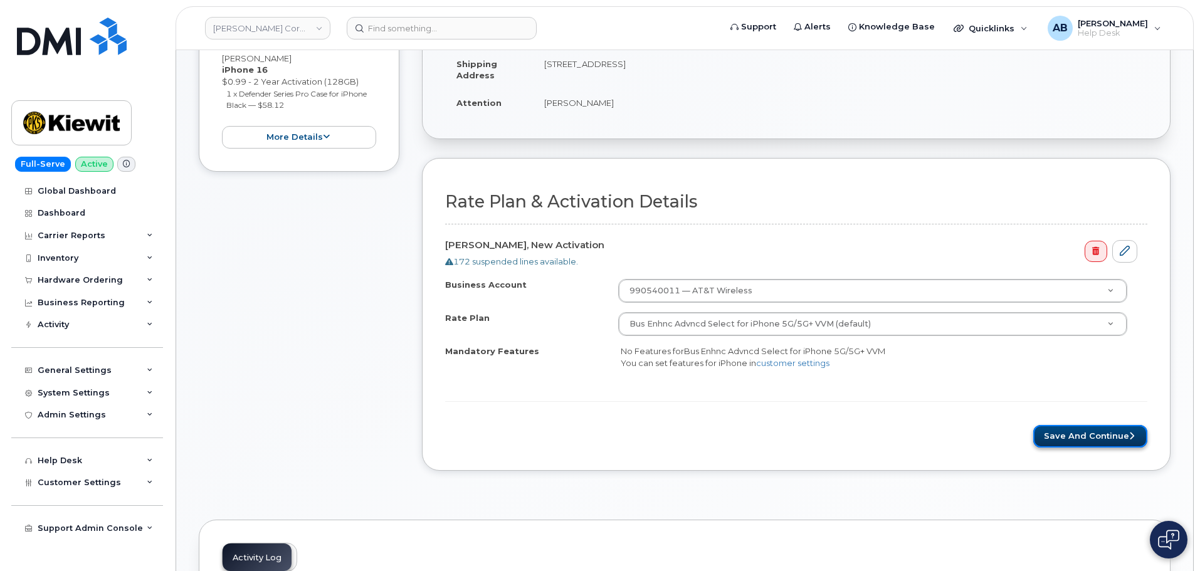
click at [1103, 441] on button "Save and Continue" at bounding box center [1090, 436] width 114 height 23
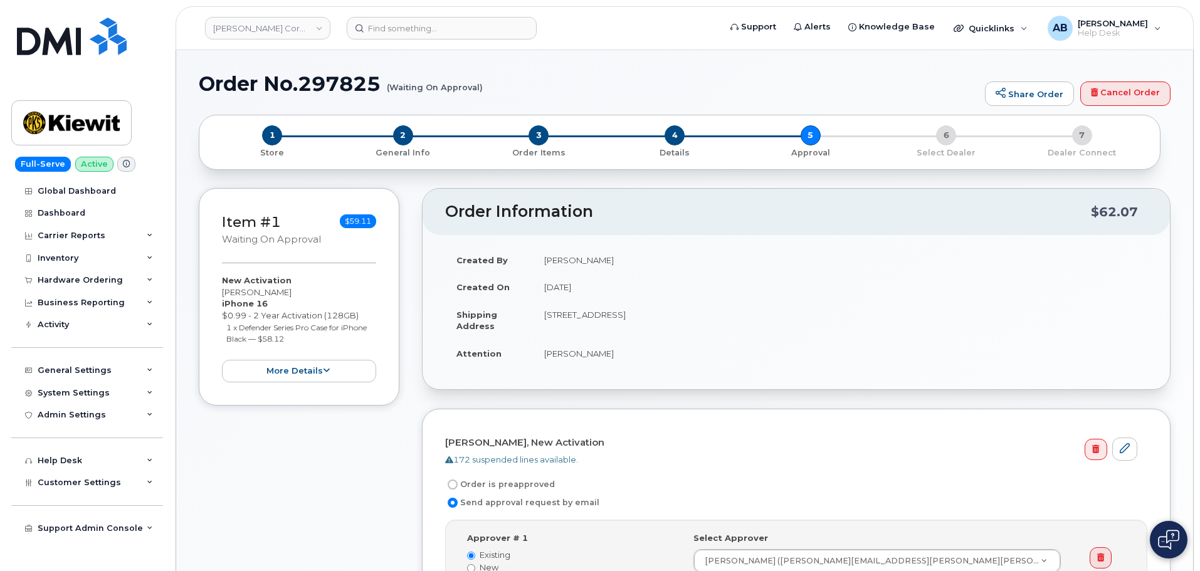
scroll to position [313, 0]
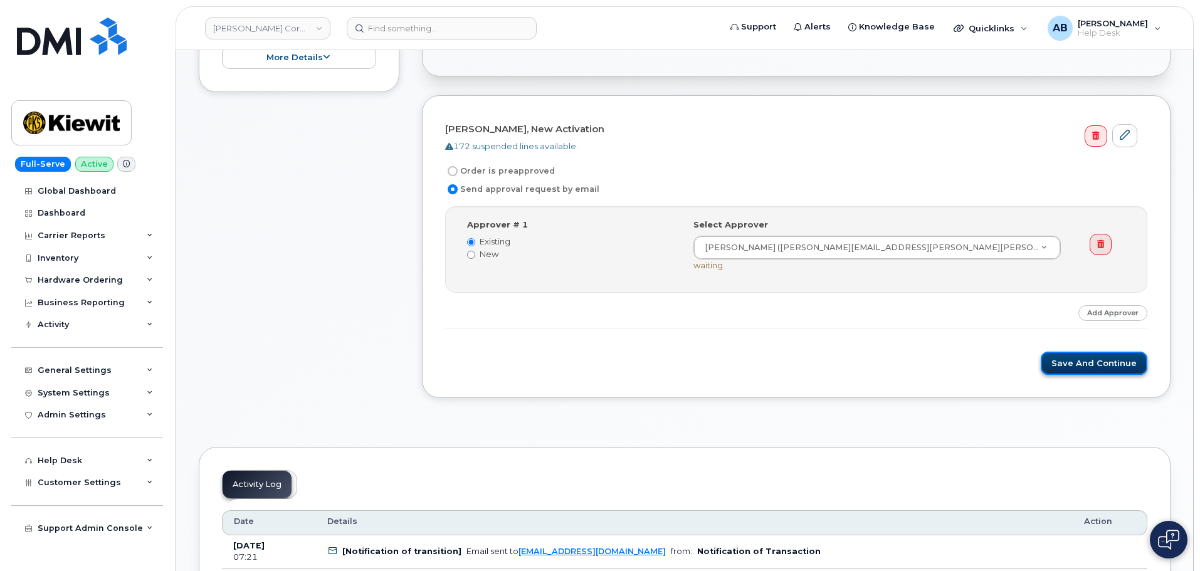
click at [1077, 360] on button "Save and Continue" at bounding box center [1093, 363] width 107 height 23
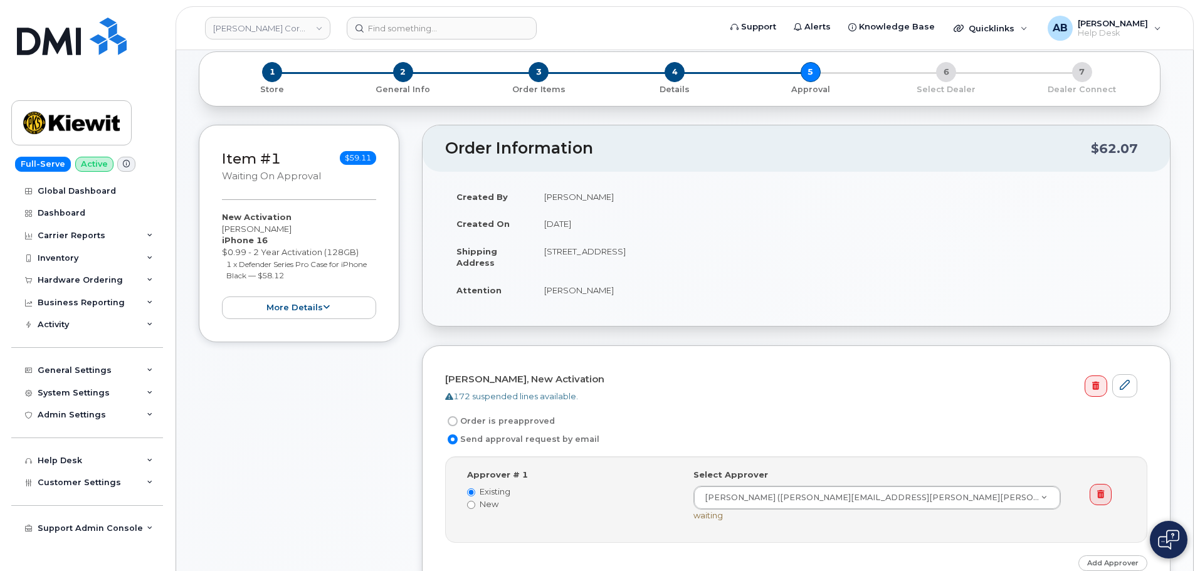
scroll to position [63, 0]
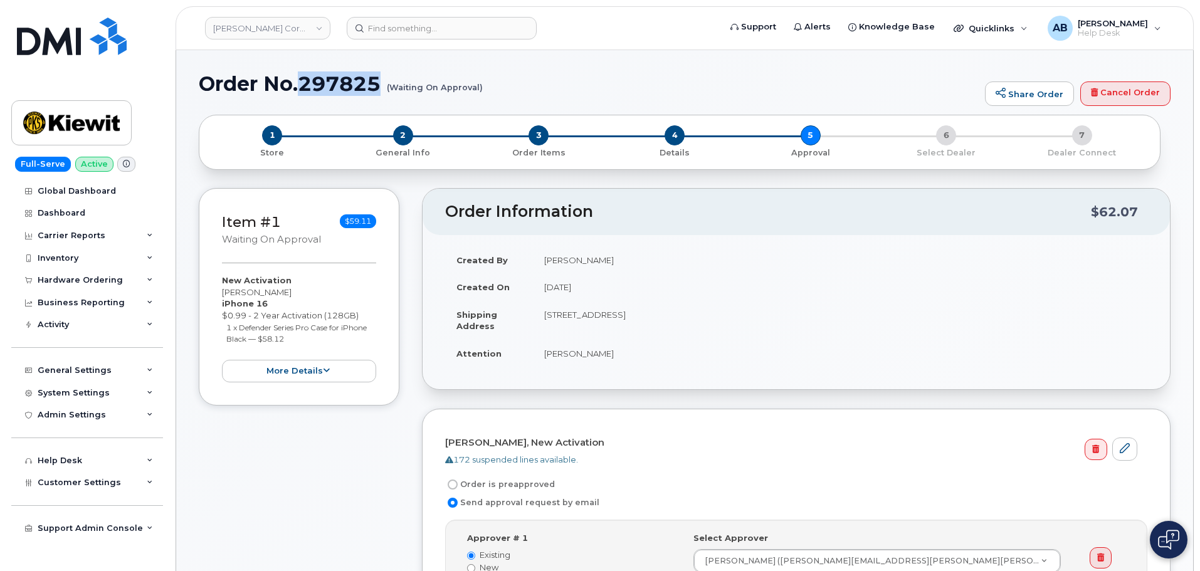
drag, startPoint x: 300, startPoint y: 86, endPoint x: 389, endPoint y: 86, distance: 89.0
click at [389, 86] on h1 "Order No.297825 (Waiting On Approval)" at bounding box center [589, 84] width 780 height 22
copy h1 "297825"
click at [89, 112] on img at bounding box center [71, 123] width 97 height 36
